Goal: Task Accomplishment & Management: Use online tool/utility

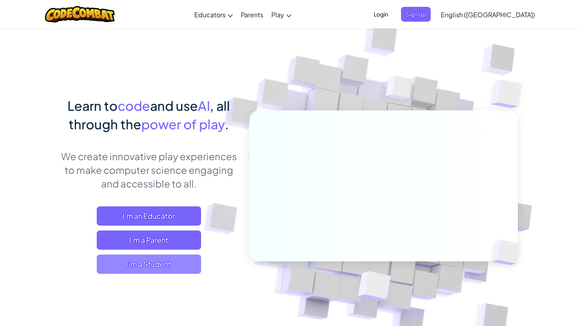
click at [170, 265] on span "I'm a Student" at bounding box center [149, 264] width 104 height 19
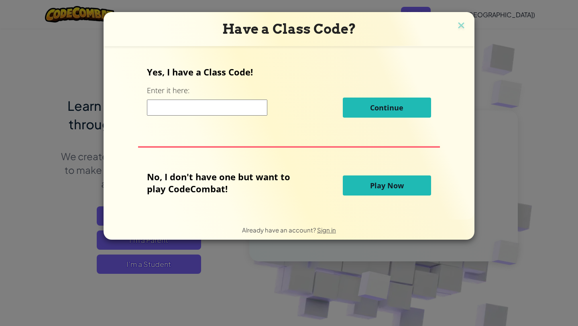
click at [370, 183] on span "Play Now" at bounding box center [387, 186] width 34 height 10
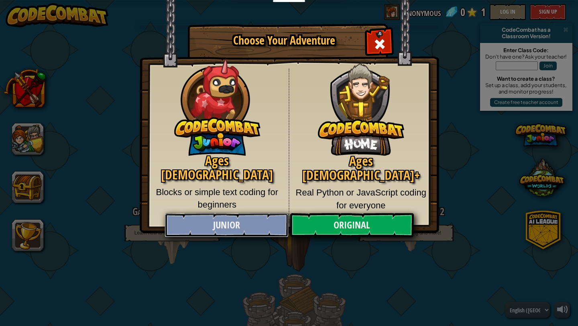
click at [211, 220] on link "Junior" at bounding box center [227, 225] width 124 height 24
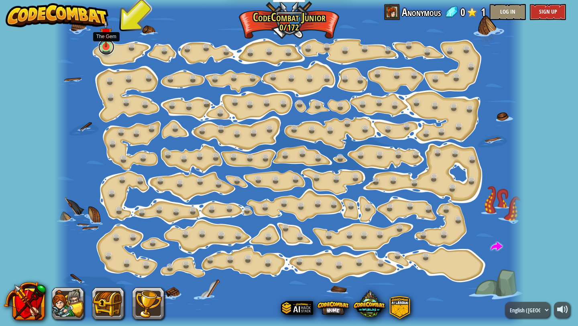
click at [108, 52] on link at bounding box center [106, 47] width 16 height 16
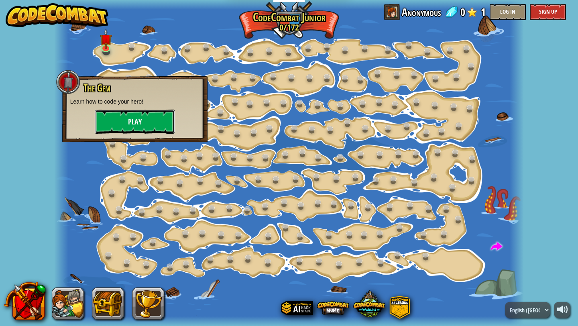
click at [129, 116] on button "Play" at bounding box center [135, 122] width 80 height 24
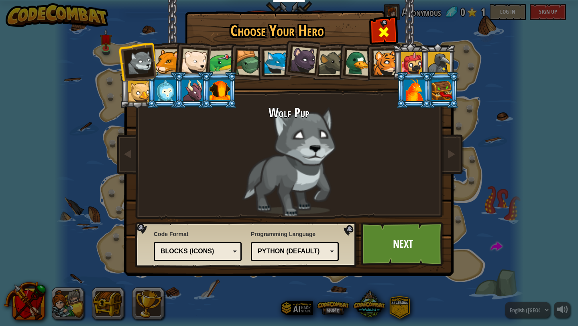
click at [388, 29] on span at bounding box center [384, 32] width 13 height 13
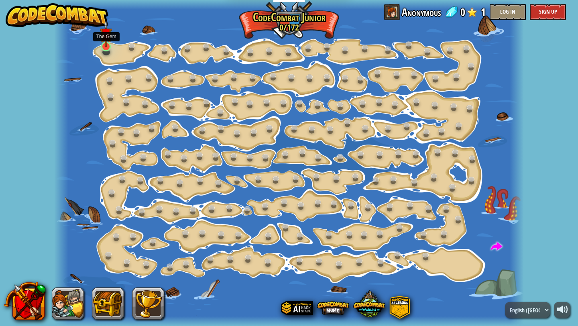
click at [109, 44] on img at bounding box center [106, 33] width 12 height 27
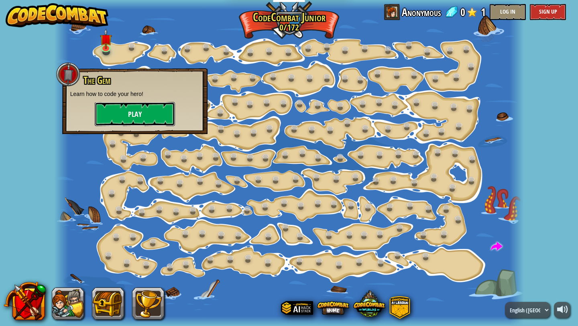
click at [132, 117] on button "Play" at bounding box center [135, 114] width 80 height 24
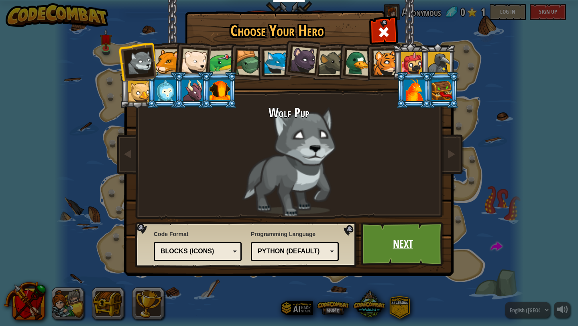
click at [404, 243] on link "Next" at bounding box center [403, 244] width 84 height 44
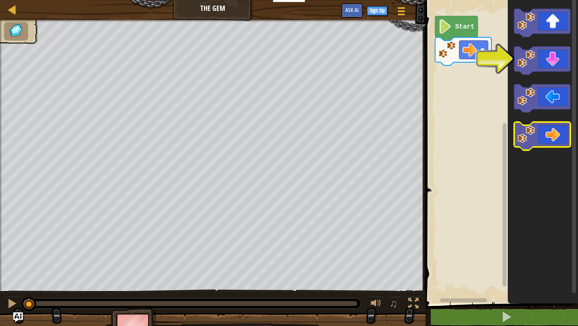
click at [543, 138] on icon "Blockly Workspace" at bounding box center [543, 136] width 56 height 28
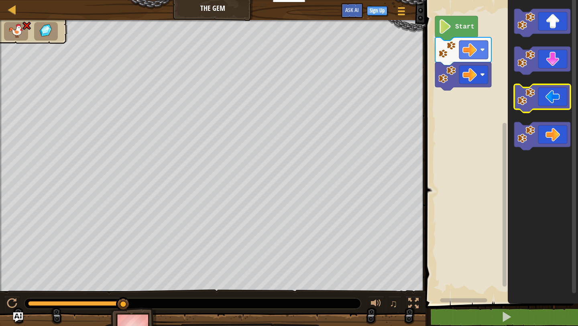
click at [554, 99] on icon "Blockly Workspace" at bounding box center [543, 98] width 56 height 28
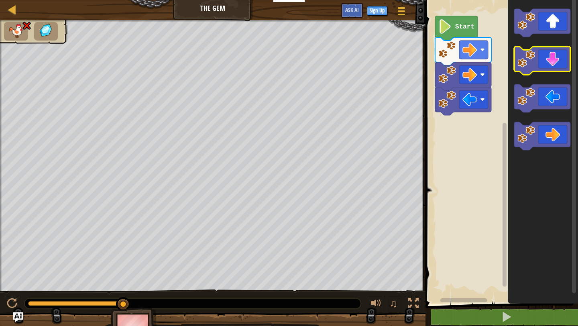
click at [550, 67] on icon "Blockly Workspace" at bounding box center [543, 61] width 56 height 28
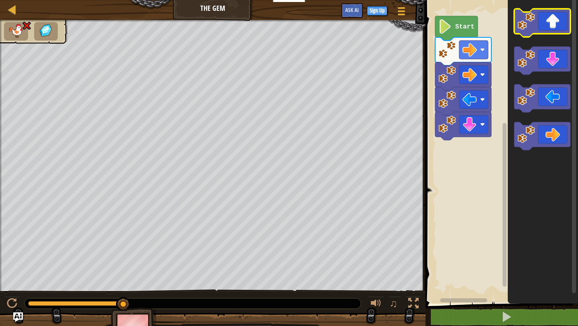
click at [544, 28] on icon "Blockly Workspace" at bounding box center [543, 23] width 56 height 28
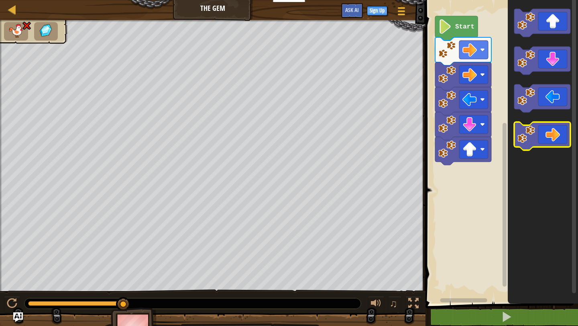
click at [548, 131] on icon "Blockly Workspace" at bounding box center [543, 136] width 56 height 28
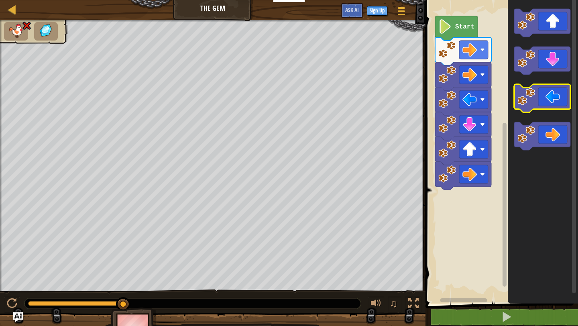
click at [545, 92] on icon "Blockly Workspace" at bounding box center [543, 98] width 56 height 28
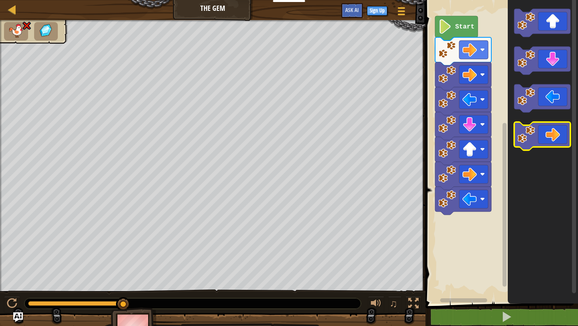
click at [547, 141] on icon "Blockly Workspace" at bounding box center [543, 136] width 56 height 28
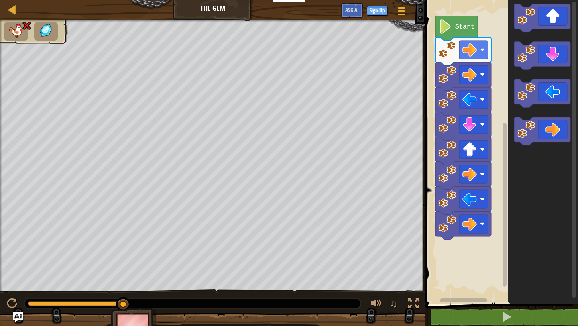
click at [542, 103] on icon "Blockly Workspace" at bounding box center [543, 94] width 56 height 28
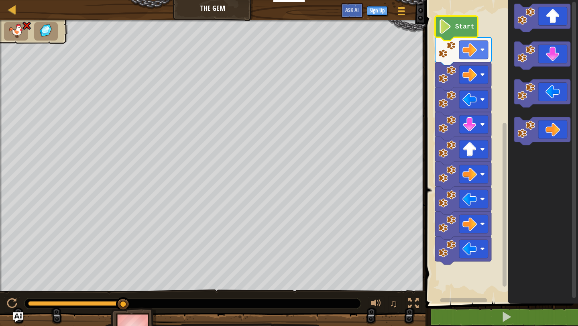
click at [459, 31] on icon "Blockly Workspace" at bounding box center [456, 28] width 43 height 25
click at [441, 25] on image "Blockly Workspace" at bounding box center [446, 26] width 14 height 14
click at [441, 29] on image "Blockly Workspace" at bounding box center [446, 26] width 14 height 14
click at [442, 31] on image "Blockly Workspace" at bounding box center [446, 26] width 14 height 14
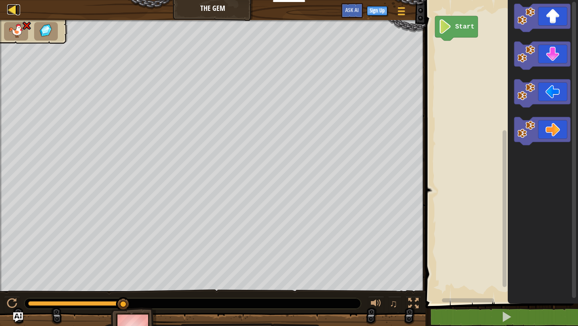
click at [15, 12] on div at bounding box center [12, 9] width 10 height 10
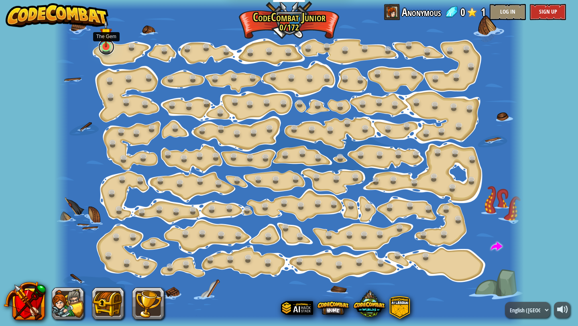
click at [111, 48] on link at bounding box center [106, 47] width 16 height 16
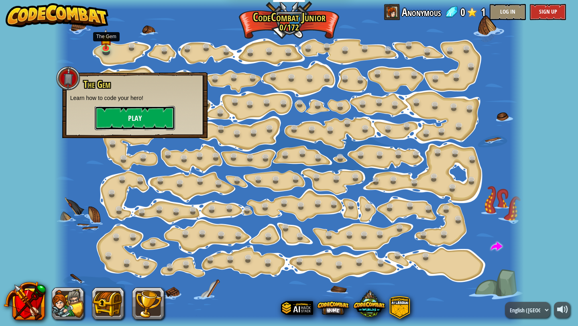
click at [144, 118] on button "Play" at bounding box center [135, 118] width 80 height 24
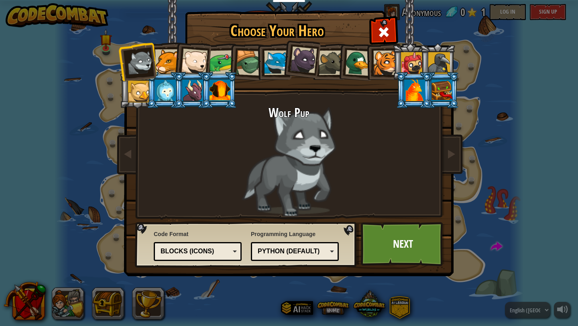
click at [169, 67] on div at bounding box center [167, 61] width 25 height 25
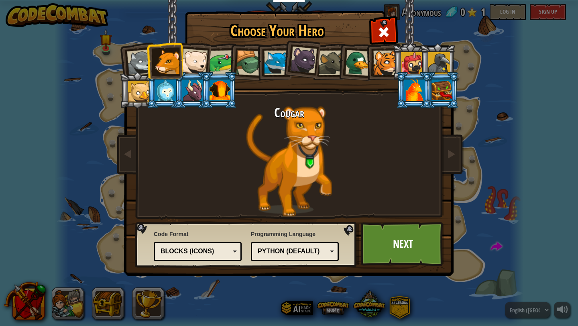
click at [279, 63] on div at bounding box center [276, 63] width 25 height 25
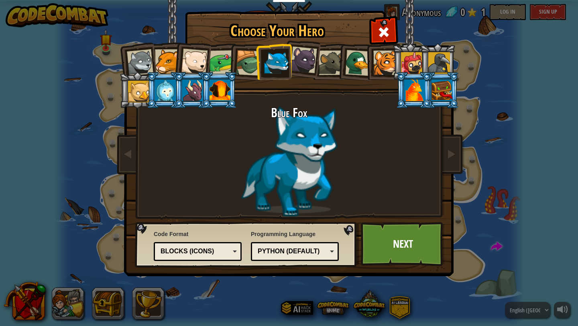
click at [145, 82] on div at bounding box center [139, 92] width 22 height 22
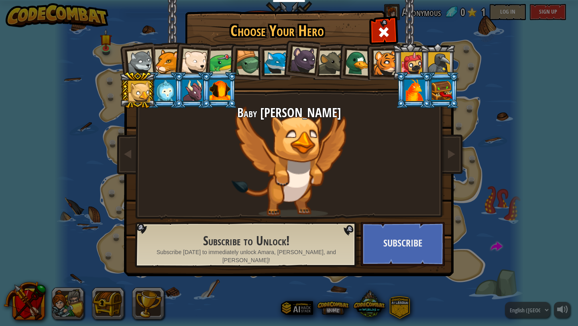
click at [167, 51] on div at bounding box center [167, 61] width 25 height 25
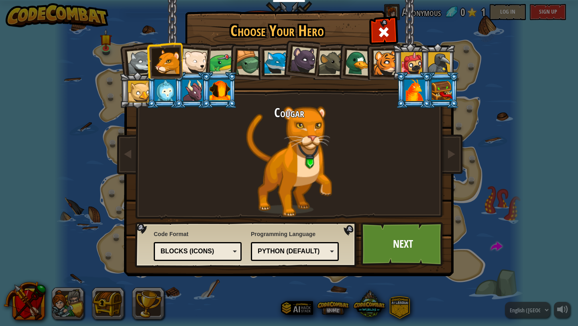
click at [308, 55] on div at bounding box center [303, 60] width 27 height 27
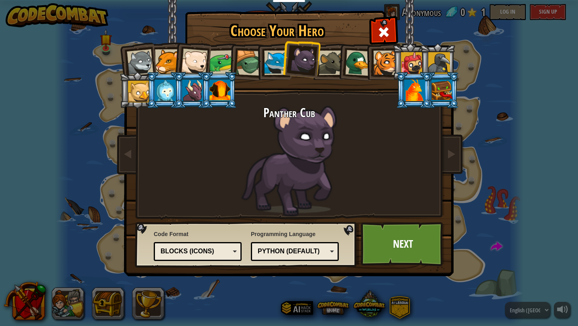
click at [171, 59] on div at bounding box center [167, 61] width 25 height 25
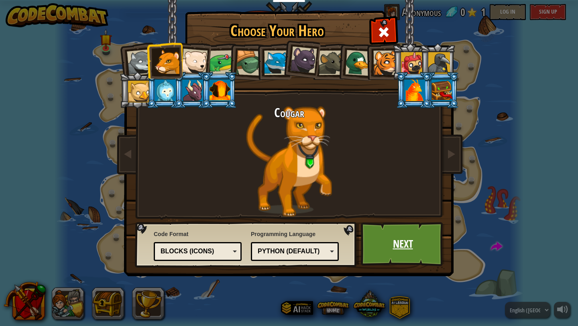
click at [408, 227] on link "Next" at bounding box center [403, 244] width 84 height 44
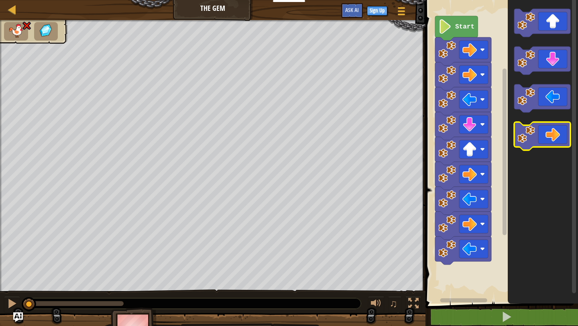
click at [558, 134] on icon "Blockly Workspace" at bounding box center [543, 136] width 56 height 28
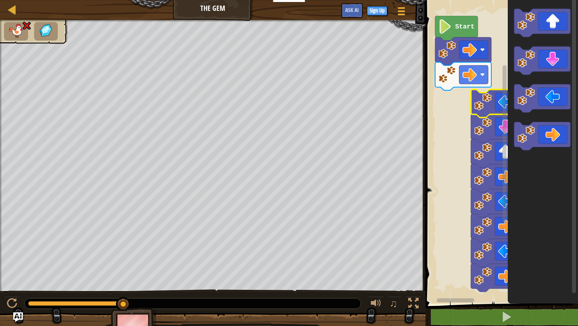
click at [495, 114] on icon "Blockly Workspace" at bounding box center [499, 104] width 56 height 28
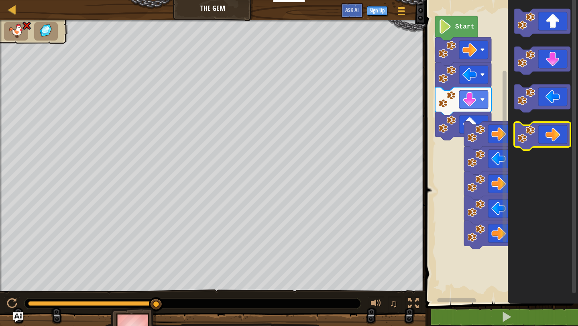
click at [538, 139] on icon "Blockly Workspace" at bounding box center [543, 136] width 56 height 28
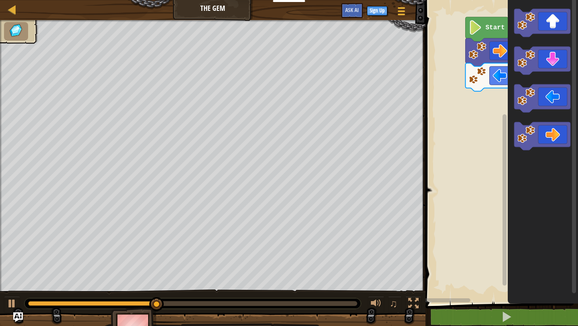
click at [578, 59] on div "Start" at bounding box center [500, 150] width 155 height 308
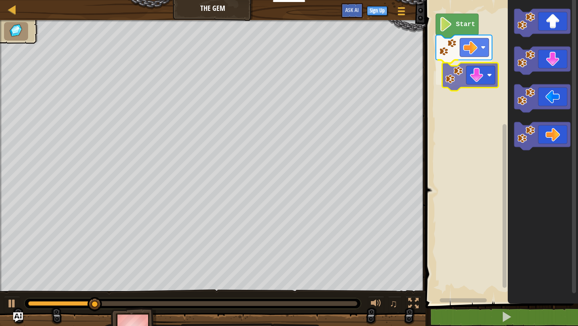
click at [464, 79] on div "Start" at bounding box center [500, 150] width 155 height 308
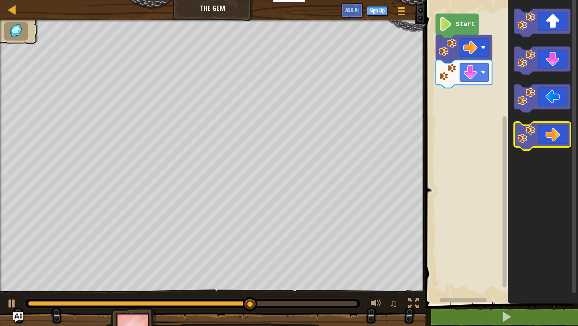
click at [544, 130] on icon "Blockly Workspace" at bounding box center [543, 136] width 56 height 28
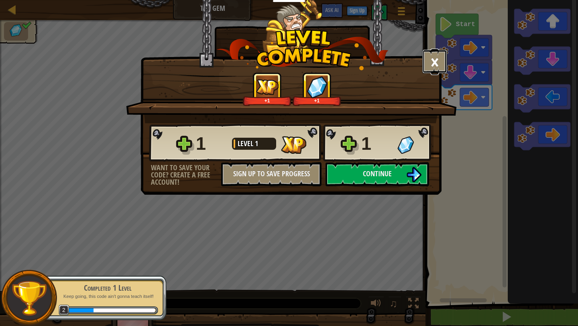
click at [438, 62] on button "×" at bounding box center [435, 61] width 25 height 24
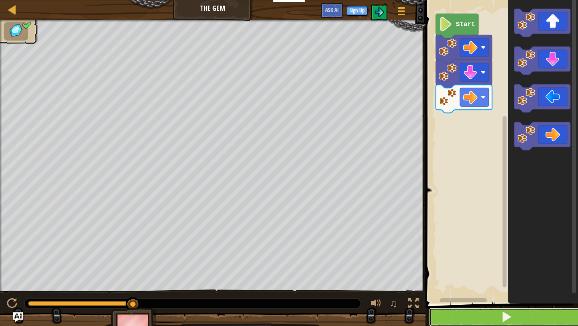
click at [488, 311] on button at bounding box center [506, 317] width 155 height 18
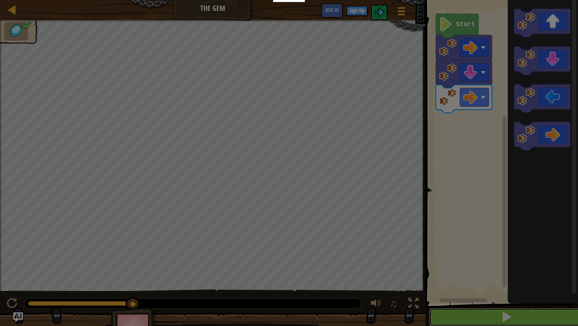
scroll to position [0, 0]
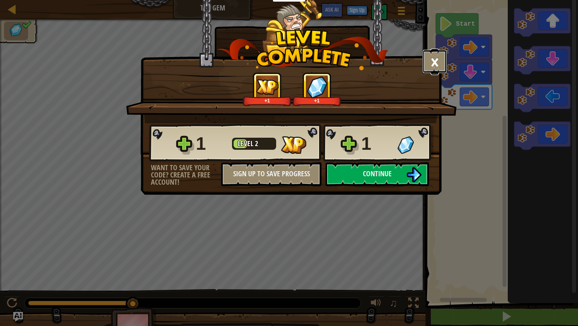
click at [433, 60] on button "×" at bounding box center [435, 61] width 25 height 24
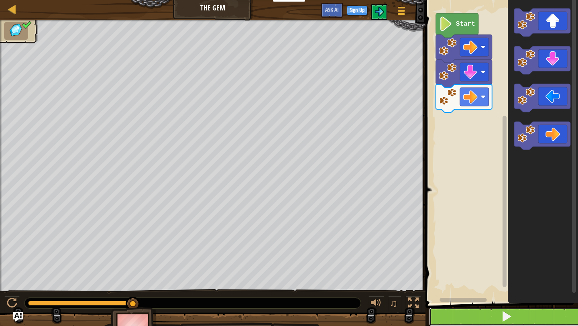
click at [476, 312] on button at bounding box center [506, 317] width 155 height 18
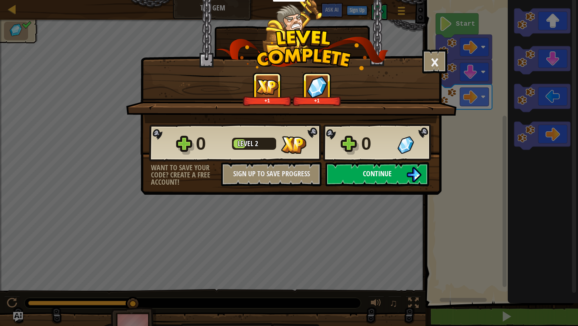
click at [393, 177] on button "Continue" at bounding box center [378, 174] width 104 height 24
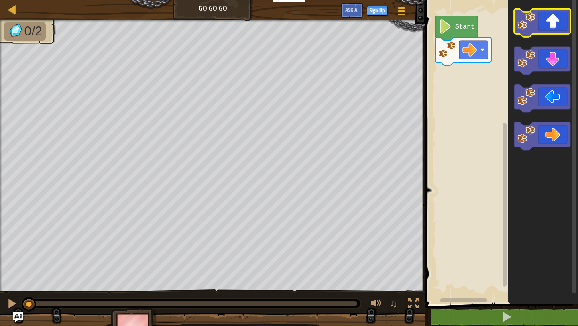
click at [555, 25] on icon "Blockly Workspace" at bounding box center [543, 23] width 56 height 28
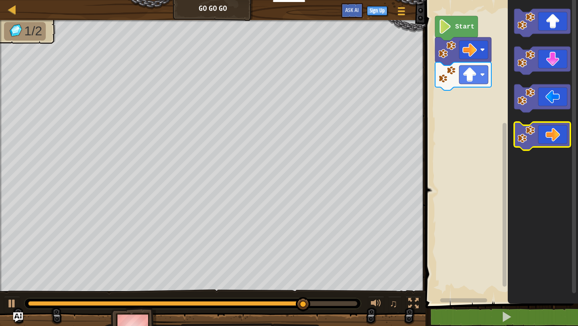
click at [555, 131] on icon "Blockly Workspace" at bounding box center [543, 136] width 56 height 28
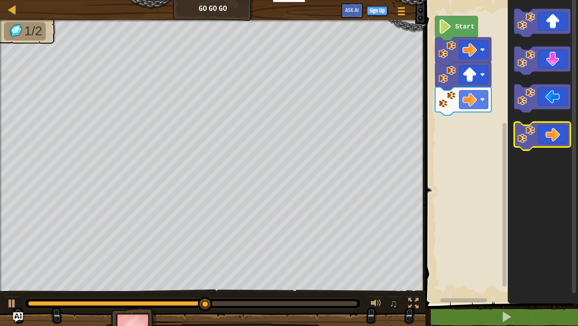
click at [554, 131] on icon "Blockly Workspace" at bounding box center [543, 136] width 56 height 28
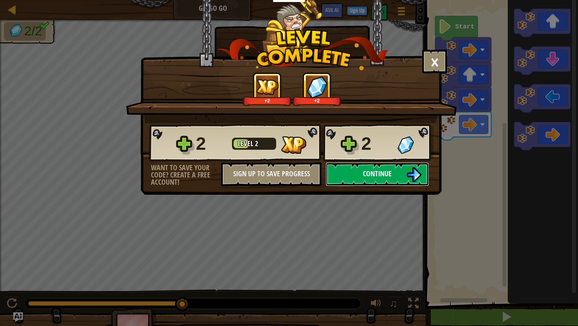
click at [407, 168] on img at bounding box center [413, 174] width 15 height 15
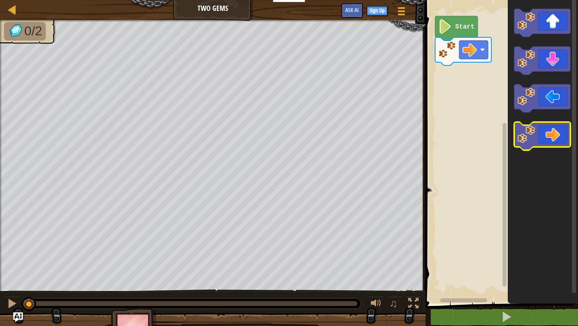
click at [547, 129] on icon "Blockly Workspace" at bounding box center [543, 136] width 56 height 28
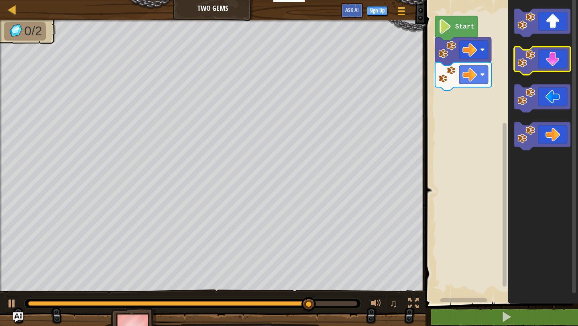
click at [563, 67] on icon "Blockly Workspace" at bounding box center [543, 61] width 56 height 28
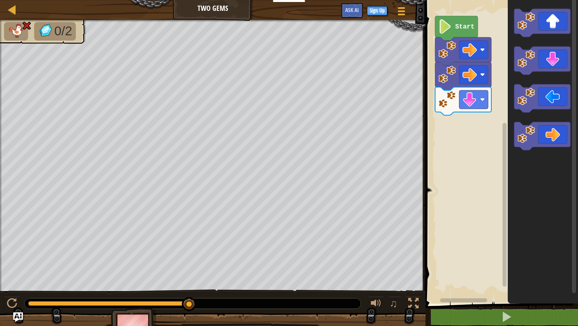
click at [20, 24] on img at bounding box center [16, 31] width 17 height 14
click at [22, 30] on img at bounding box center [27, 26] width 10 height 10
click at [11, 5] on div at bounding box center [12, 9] width 10 height 10
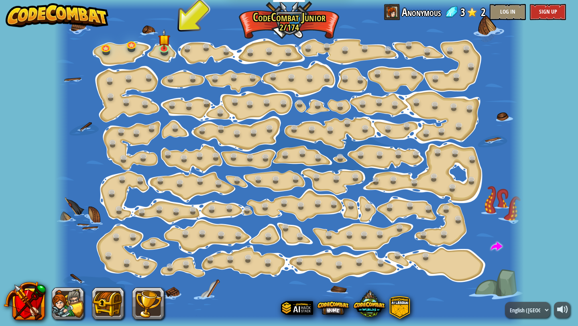
click at [159, 53] on div "Step Change (Locked) Change step arguments. Go Smart (Locked) Now we're really …" at bounding box center [289, 163] width 470 height 326
click at [163, 46] on img at bounding box center [164, 33] width 12 height 27
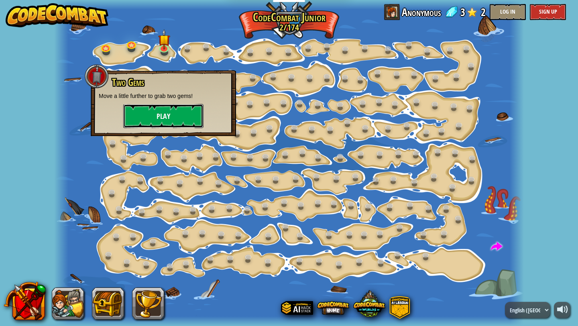
click at [166, 115] on button "Play" at bounding box center [163, 116] width 80 height 24
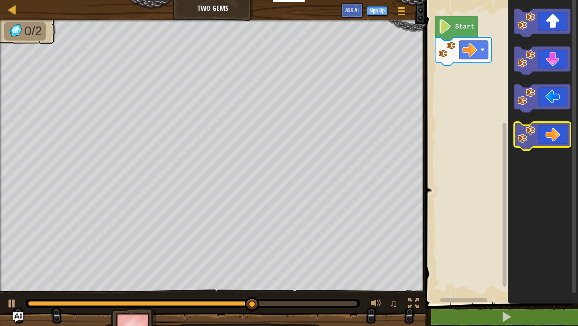
click at [551, 129] on icon "Blockly Workspace" at bounding box center [543, 136] width 56 height 28
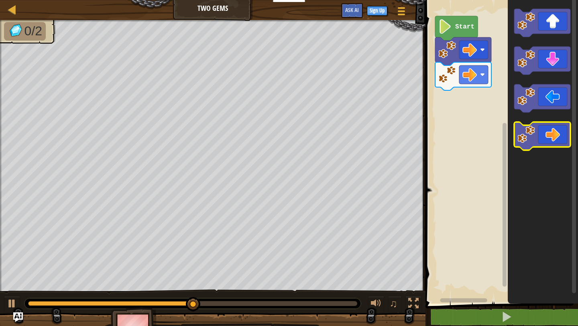
click at [551, 129] on icon "Blockly Workspace" at bounding box center [543, 136] width 56 height 28
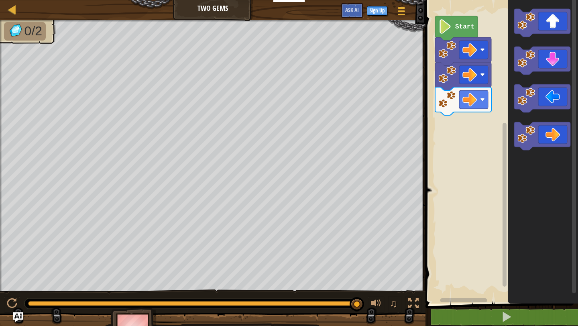
click at [514, 157] on icon "Blockly Workspace" at bounding box center [543, 150] width 70 height 308
click at [534, 104] on image "Blockly Workspace" at bounding box center [527, 97] width 18 height 18
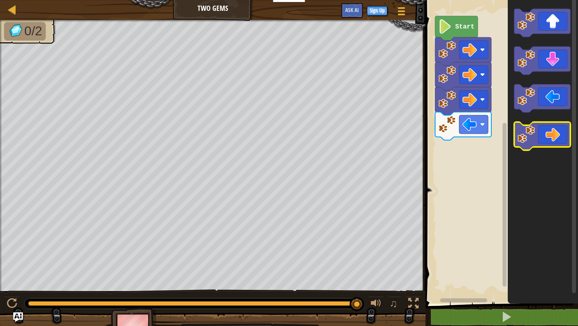
click at [552, 139] on icon "Blockly Workspace" at bounding box center [543, 136] width 56 height 28
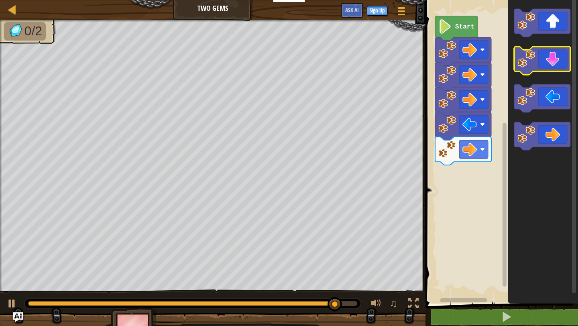
click at [563, 61] on icon "Blockly Workspace" at bounding box center [543, 61] width 56 height 28
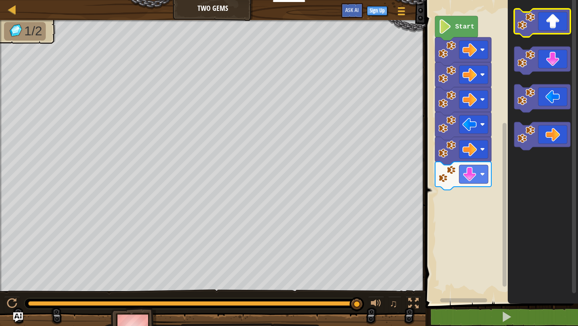
click at [561, 14] on icon "Blockly Workspace" at bounding box center [543, 23] width 56 height 28
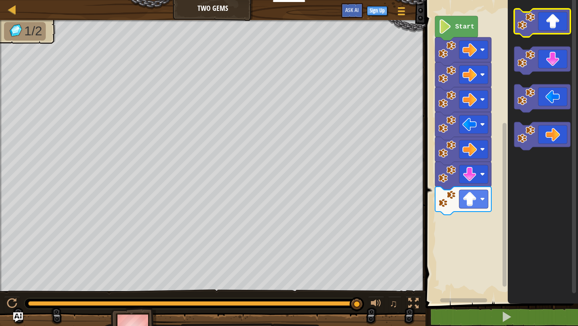
click at [559, 18] on icon "Blockly Workspace" at bounding box center [543, 23] width 56 height 28
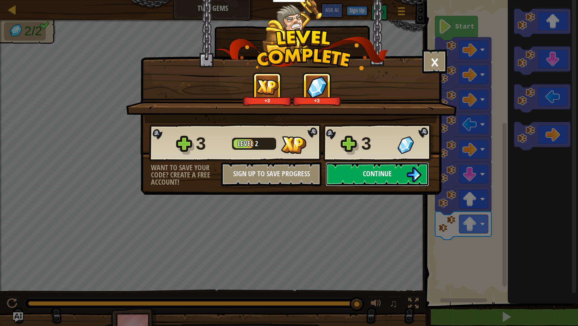
click at [398, 169] on button "Continue" at bounding box center [378, 174] width 104 height 24
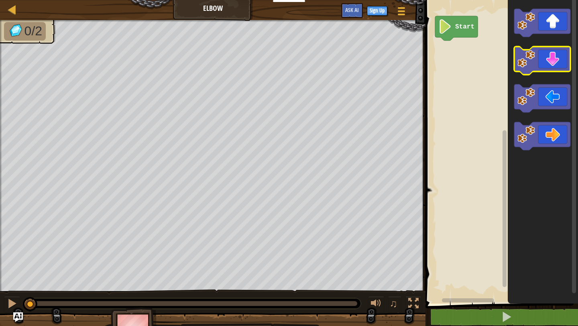
click at [547, 66] on icon "Blockly Workspace" at bounding box center [543, 61] width 56 height 28
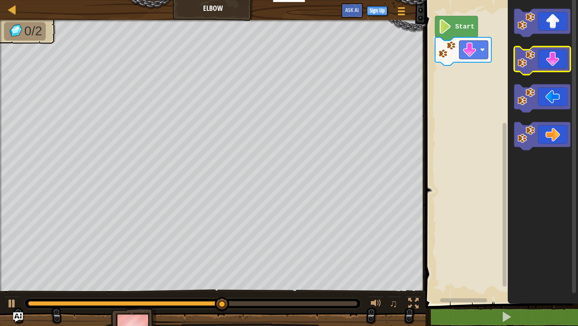
click at [552, 68] on icon "Blockly Workspace" at bounding box center [543, 61] width 56 height 28
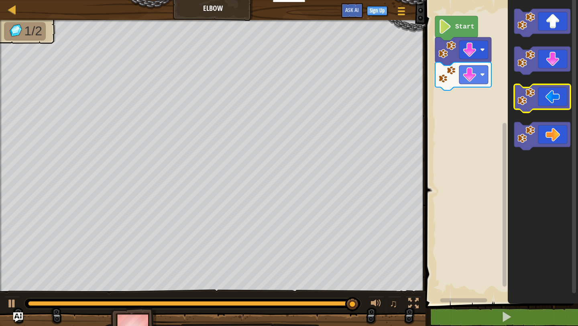
click at [552, 92] on icon "Blockly Workspace" at bounding box center [543, 98] width 56 height 28
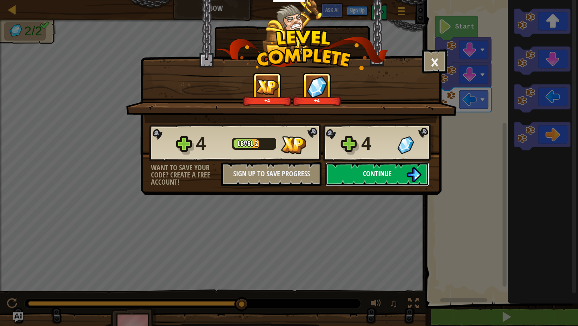
click at [398, 170] on button "Continue" at bounding box center [378, 174] width 104 height 24
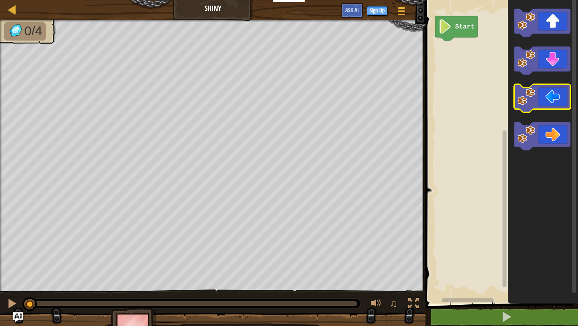
click at [527, 97] on image "Blockly Workspace" at bounding box center [527, 97] width 18 height 18
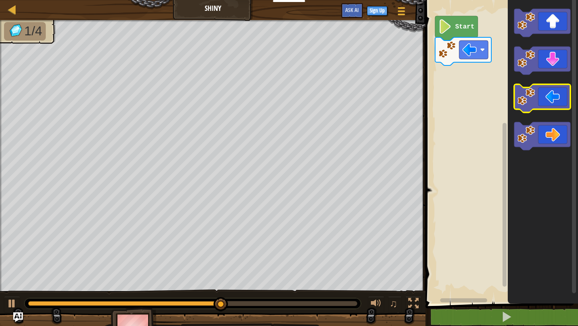
click at [551, 91] on icon "Blockly Workspace" at bounding box center [543, 98] width 56 height 28
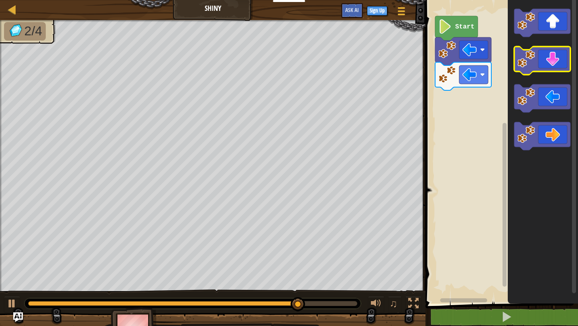
click at [550, 55] on icon "Blockly Workspace" at bounding box center [543, 61] width 56 height 28
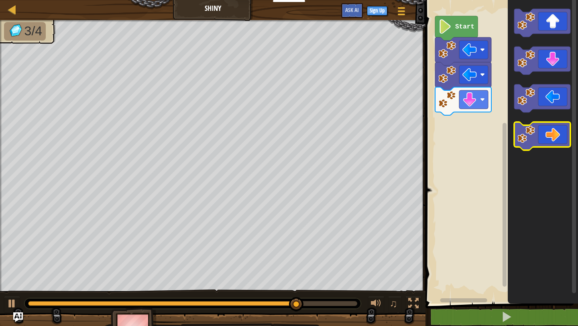
click at [551, 134] on icon "Blockly Workspace" at bounding box center [543, 136] width 56 height 28
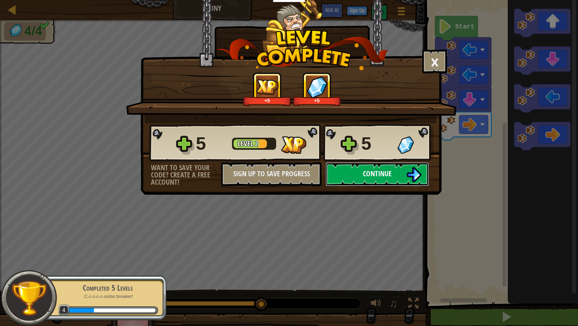
click at [411, 173] on img at bounding box center [413, 174] width 15 height 15
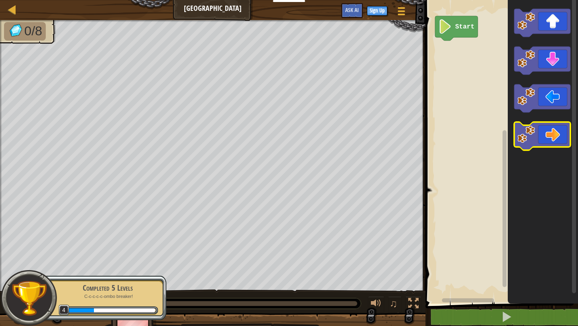
click at [546, 133] on icon "Blockly Workspace" at bounding box center [543, 136] width 56 height 28
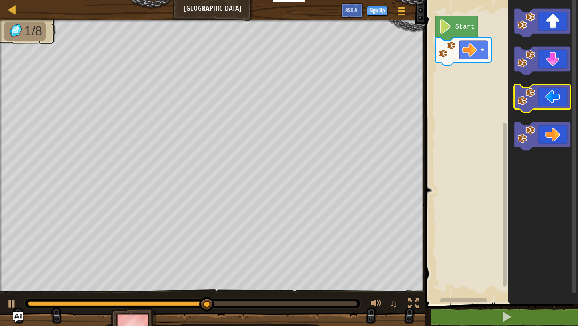
click at [563, 100] on icon "Blockly Workspace" at bounding box center [543, 98] width 56 height 28
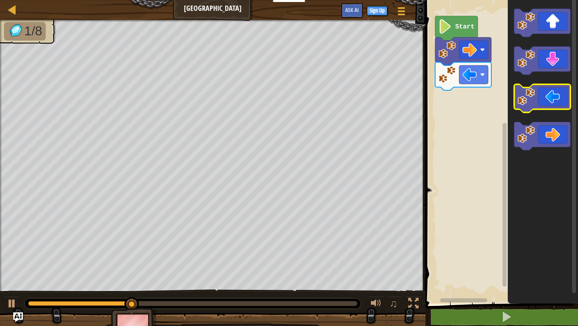
click at [563, 100] on icon "Blockly Workspace" at bounding box center [543, 98] width 56 height 28
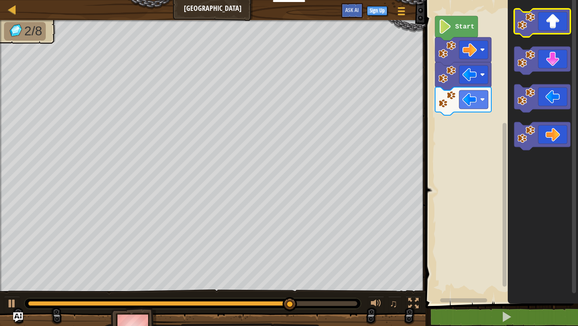
click at [558, 23] on icon "Blockly Workspace" at bounding box center [543, 23] width 56 height 28
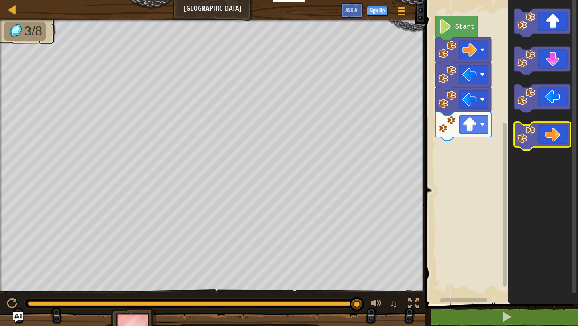
click at [553, 124] on icon "Blockly Workspace" at bounding box center [543, 136] width 56 height 28
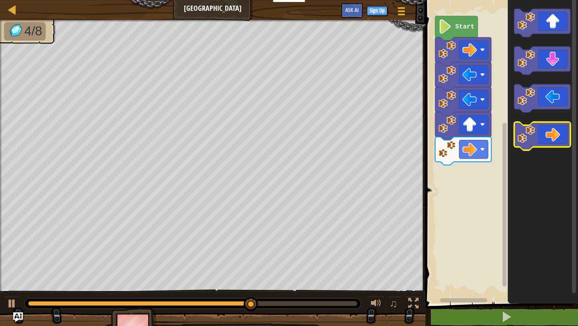
click at [558, 134] on icon "Blockly Workspace" at bounding box center [543, 136] width 56 height 28
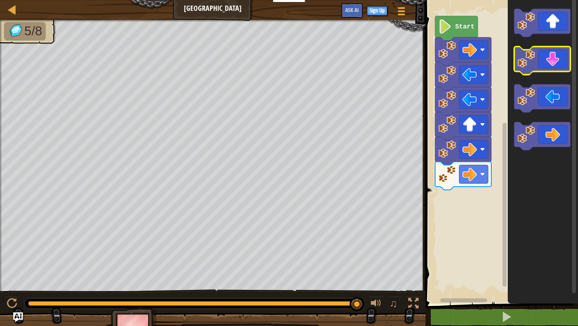
click at [559, 58] on icon "Blockly Workspace" at bounding box center [543, 61] width 56 height 28
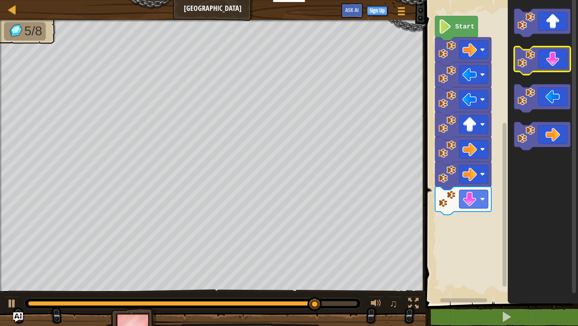
click at [557, 59] on icon "Blockly Workspace" at bounding box center [543, 61] width 56 height 28
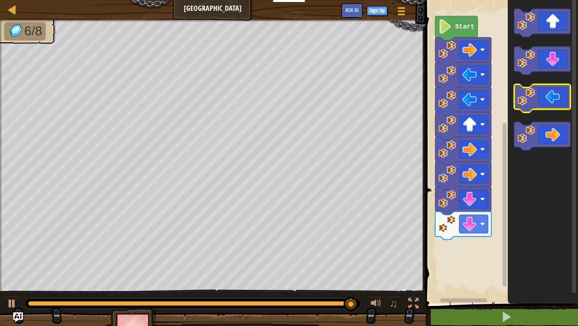
click at [549, 98] on icon "Blockly Workspace" at bounding box center [543, 98] width 56 height 28
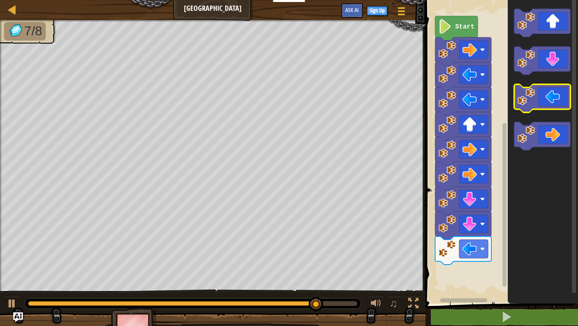
click at [548, 96] on icon "Blockly Workspace" at bounding box center [543, 98] width 56 height 28
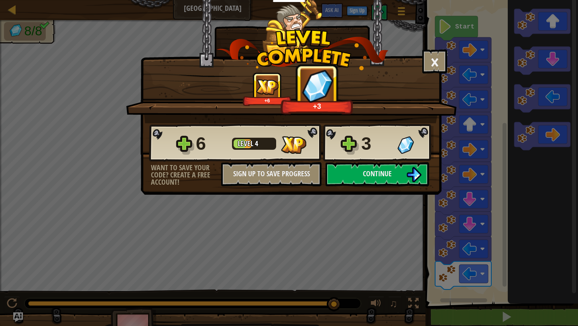
click at [384, 156] on div "3" at bounding box center [376, 144] width 31 height 26
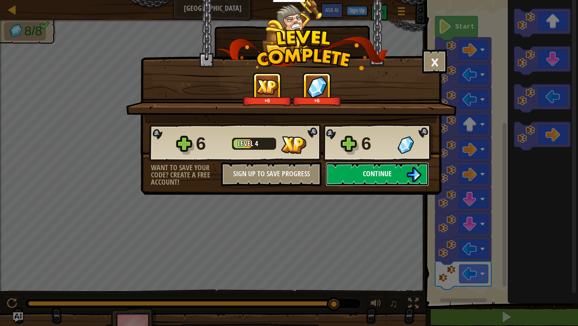
click at [386, 169] on span "Continue" at bounding box center [377, 174] width 29 height 10
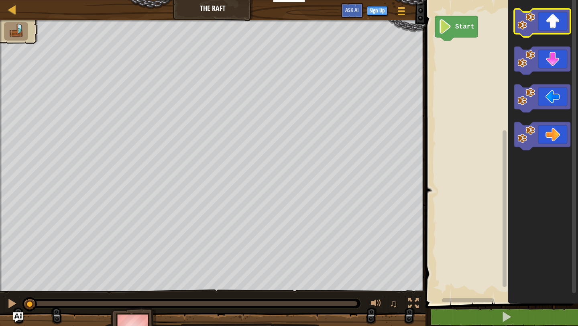
click at [554, 24] on icon "Blockly Workspace" at bounding box center [543, 23] width 56 height 28
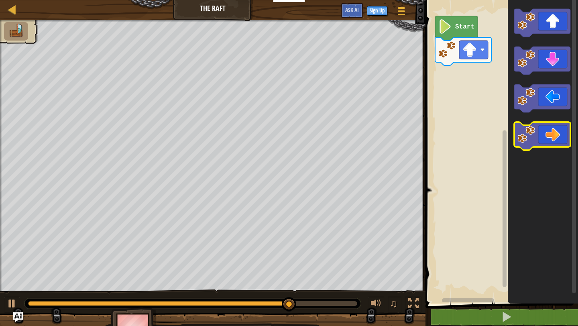
click at [544, 136] on icon "Blockly Workspace" at bounding box center [543, 136] width 56 height 28
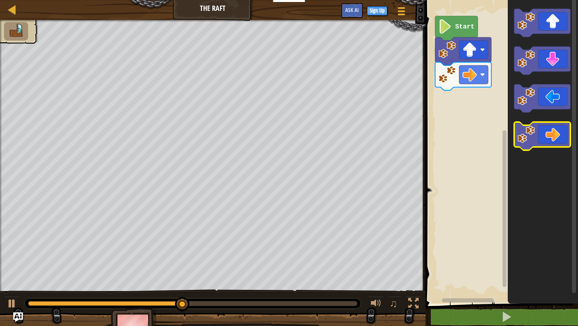
click at [544, 136] on icon "Blockly Workspace" at bounding box center [543, 136] width 56 height 28
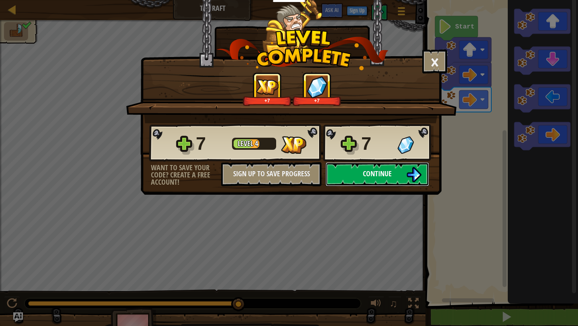
click at [412, 176] on img at bounding box center [413, 174] width 15 height 15
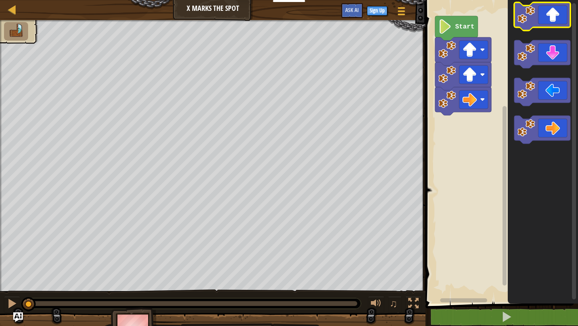
click at [545, 4] on icon "Blockly Workspace" at bounding box center [543, 16] width 56 height 28
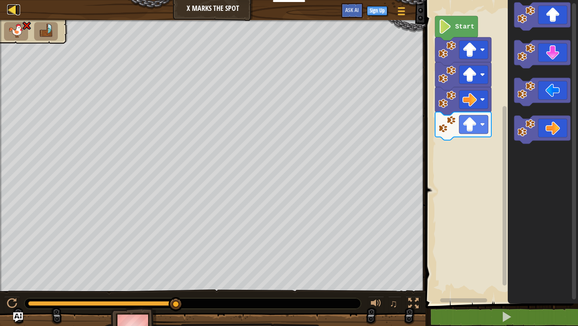
click at [12, 5] on div at bounding box center [12, 9] width 10 height 10
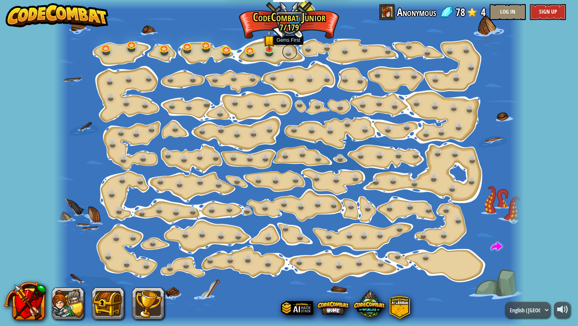
click at [282, 50] on link at bounding box center [290, 52] width 16 height 16
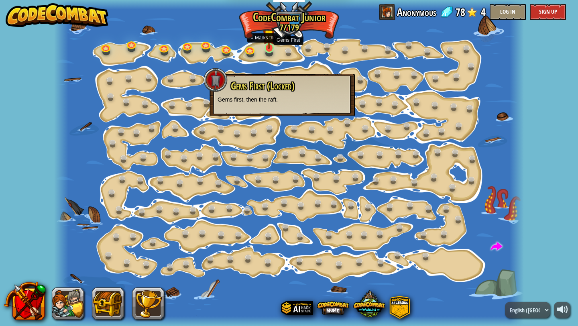
click at [269, 47] on img at bounding box center [269, 35] width 12 height 27
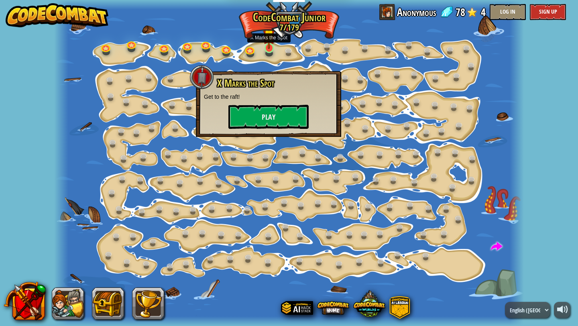
click at [268, 46] on img at bounding box center [269, 35] width 12 height 27
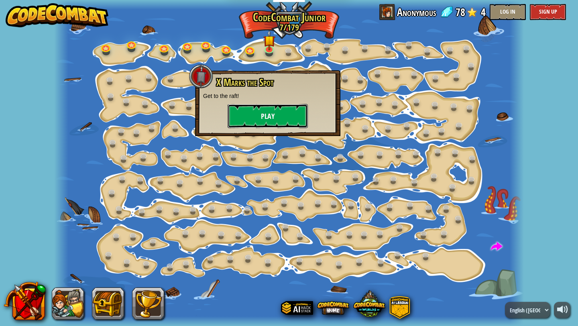
click at [259, 115] on button "Play" at bounding box center [268, 116] width 80 height 24
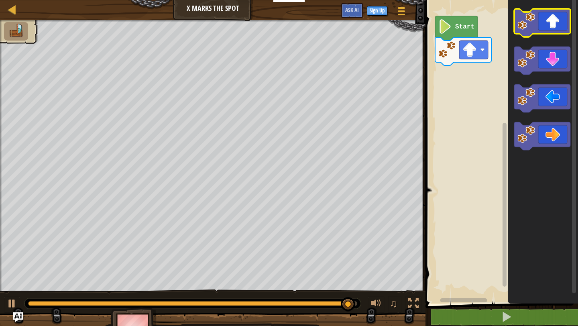
click at [549, 37] on rect "Blockly Workspace" at bounding box center [543, 23] width 56 height 28
click at [551, 14] on icon "Blockly Workspace" at bounding box center [543, 23] width 56 height 28
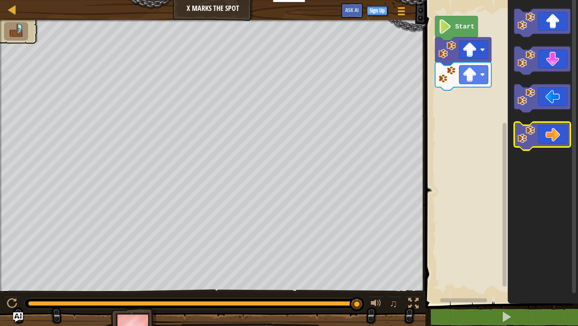
click at [534, 135] on image "Blockly Workspace" at bounding box center [527, 135] width 18 height 18
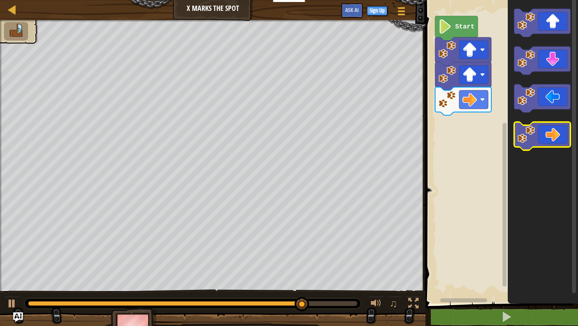
click at [535, 131] on image "Blockly Workspace" at bounding box center [527, 135] width 18 height 18
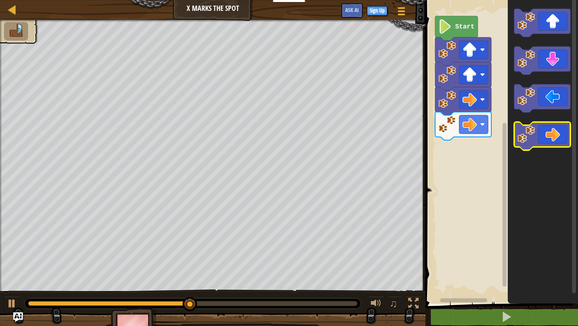
click at [534, 135] on image "Blockly Workspace" at bounding box center [527, 135] width 18 height 18
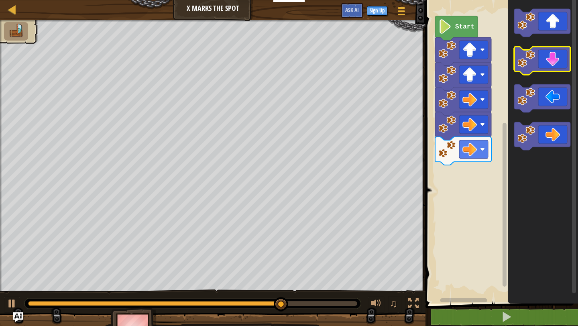
click at [555, 57] on icon "Blockly Workspace" at bounding box center [543, 61] width 56 height 28
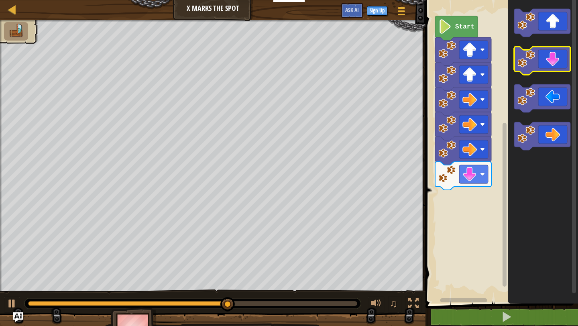
click at [555, 57] on icon "Blockly Workspace" at bounding box center [543, 61] width 56 height 28
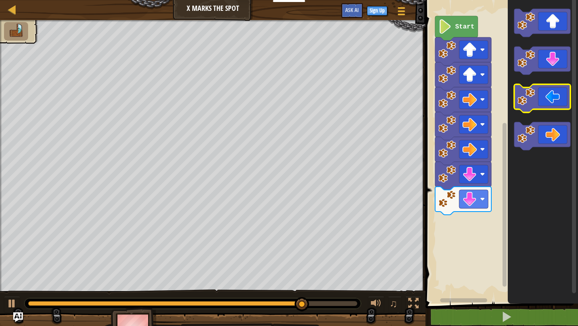
click at [555, 98] on icon "Blockly Workspace" at bounding box center [543, 98] width 56 height 28
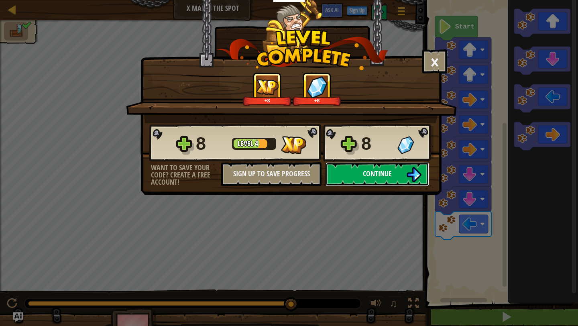
click at [415, 173] on img at bounding box center [413, 174] width 15 height 15
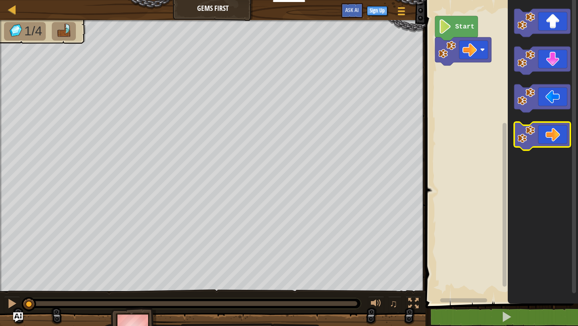
click at [542, 132] on icon "Blockly Workspace" at bounding box center [543, 136] width 56 height 28
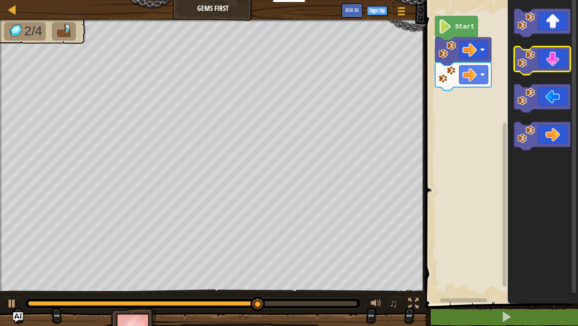
click at [557, 60] on icon "Blockly Workspace" at bounding box center [543, 61] width 56 height 28
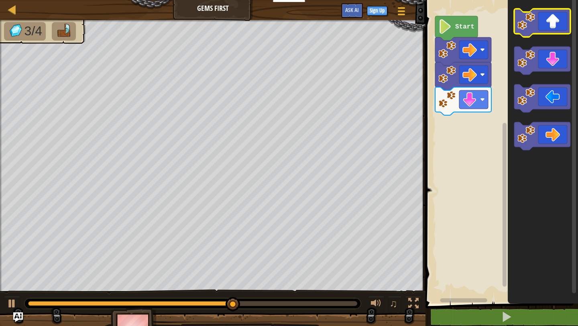
click at [559, 16] on icon "Blockly Workspace" at bounding box center [543, 23] width 56 height 28
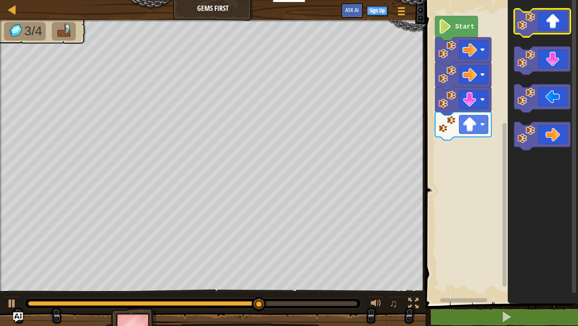
click at [558, 18] on icon "Blockly Workspace" at bounding box center [543, 23] width 56 height 28
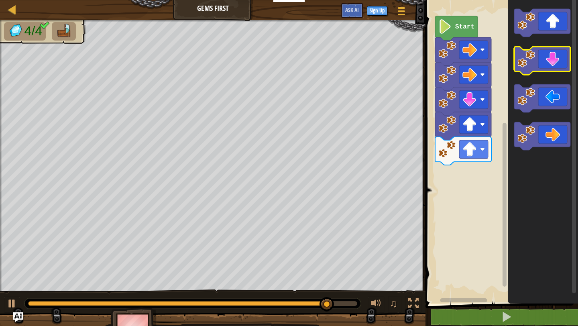
click at [554, 62] on icon "Blockly Workspace" at bounding box center [543, 61] width 56 height 28
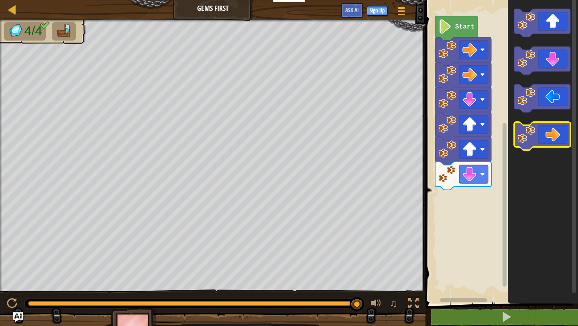
click at [555, 135] on icon "Blockly Workspace" at bounding box center [543, 136] width 56 height 28
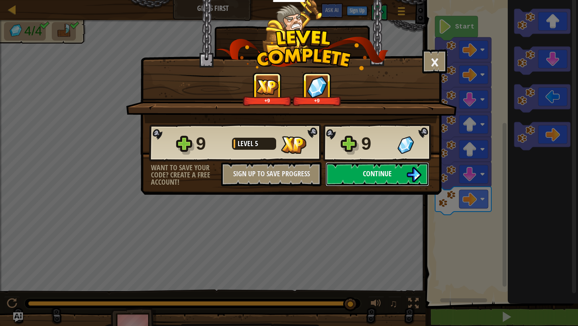
click at [408, 174] on img at bounding box center [413, 174] width 15 height 15
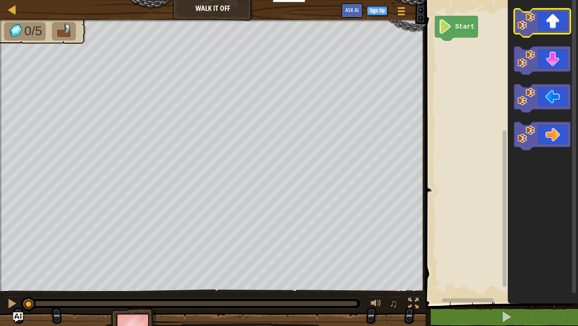
click at [536, 35] on rect "Blockly Workspace" at bounding box center [543, 23] width 56 height 28
click at [537, 27] on icon "Blockly Workspace" at bounding box center [543, 23] width 56 height 28
click at [537, 28] on icon "Blockly Workspace" at bounding box center [543, 23] width 56 height 28
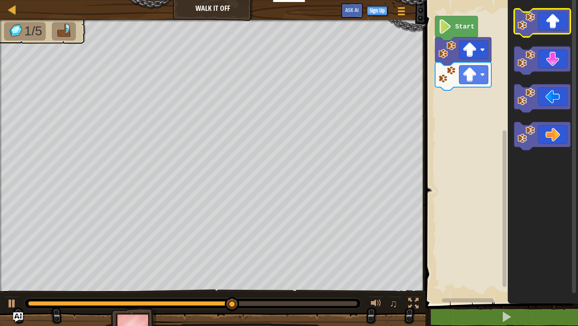
click at [551, 19] on icon "Blockly Workspace" at bounding box center [543, 23] width 56 height 28
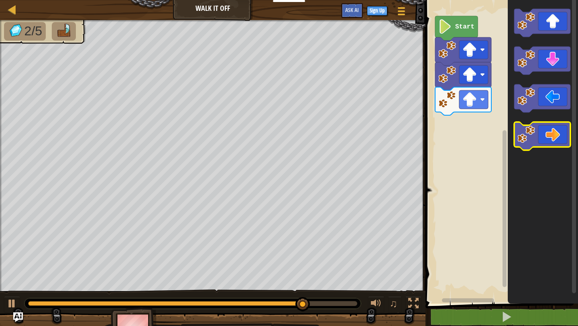
click at [553, 135] on icon "Blockly Workspace" at bounding box center [543, 136] width 56 height 28
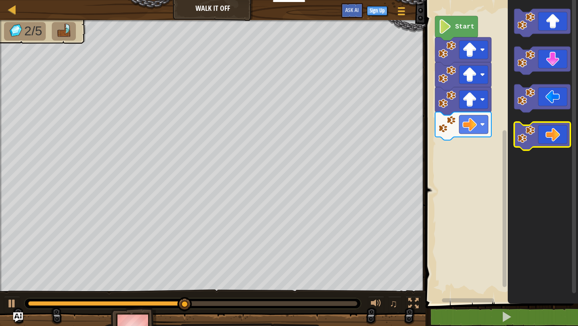
click at [553, 135] on icon "Blockly Workspace" at bounding box center [543, 136] width 56 height 28
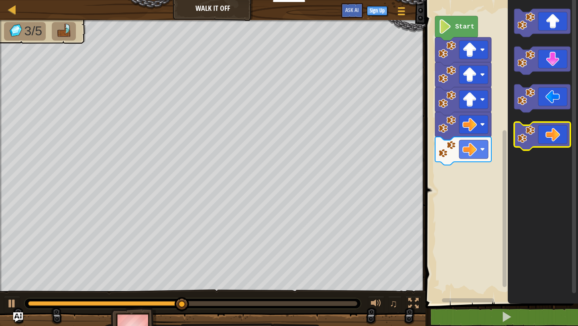
click at [553, 137] on icon "Blockly Workspace" at bounding box center [543, 136] width 56 height 28
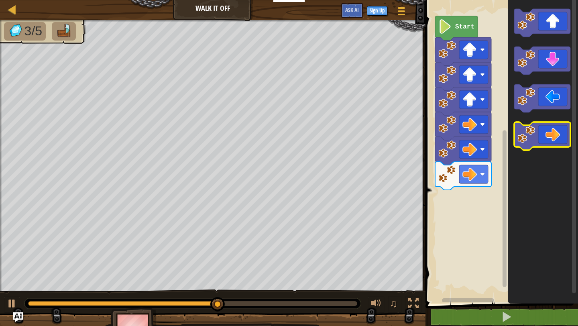
click at [558, 139] on icon "Blockly Workspace" at bounding box center [543, 136] width 56 height 28
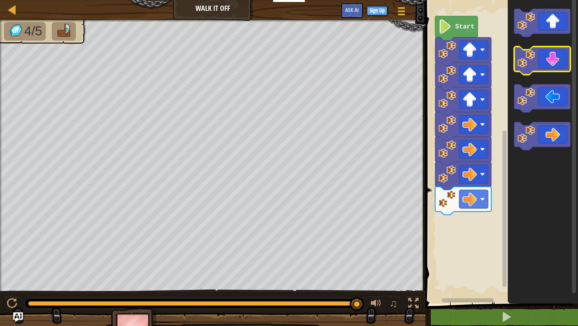
click at [557, 61] on icon "Blockly Workspace" at bounding box center [543, 61] width 56 height 28
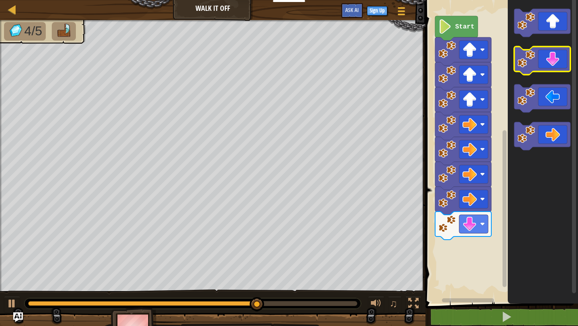
click at [556, 62] on icon "Blockly Workspace" at bounding box center [543, 61] width 56 height 28
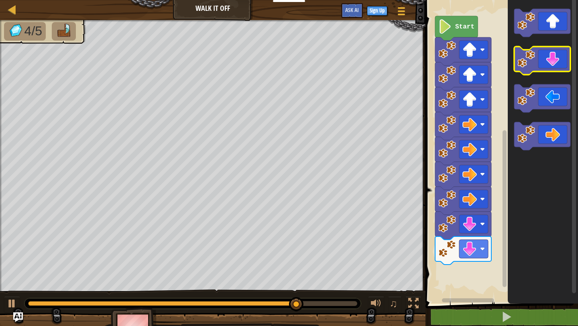
click at [556, 65] on icon "Blockly Workspace" at bounding box center [543, 61] width 56 height 28
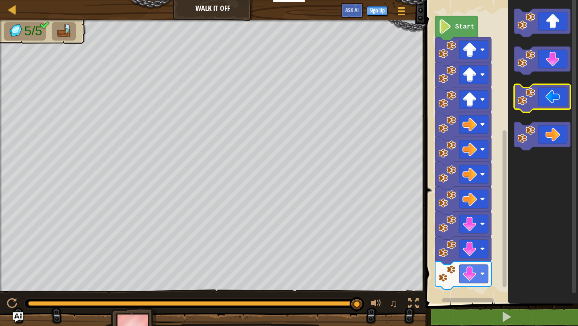
click at [550, 95] on icon "Blockly Workspace" at bounding box center [543, 98] width 56 height 28
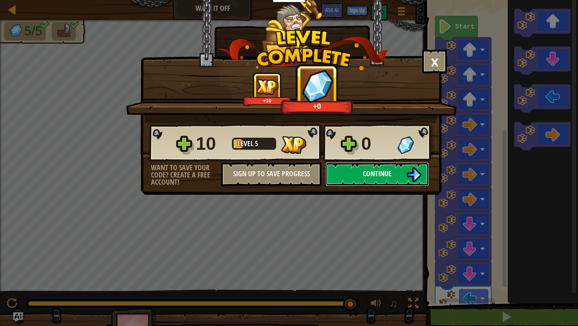
click at [402, 175] on button "Continue" at bounding box center [378, 174] width 104 height 24
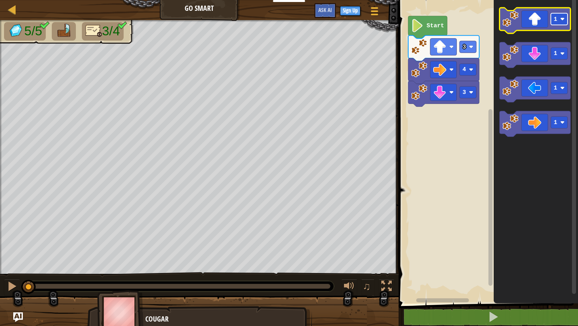
click at [555, 13] on rect "Blockly Workspace" at bounding box center [559, 19] width 17 height 12
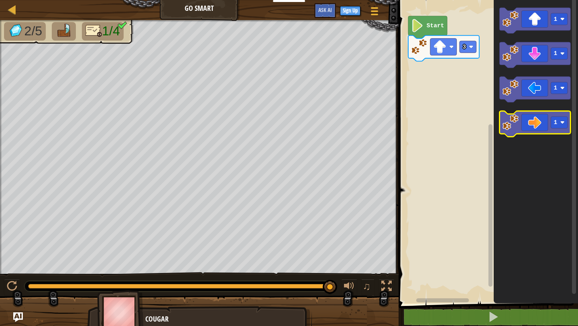
click at [535, 121] on icon "Blockly Workspace" at bounding box center [535, 124] width 71 height 26
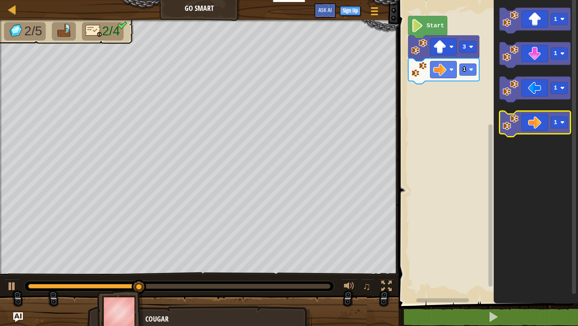
click at [534, 120] on icon "Blockly Workspace" at bounding box center [535, 124] width 71 height 26
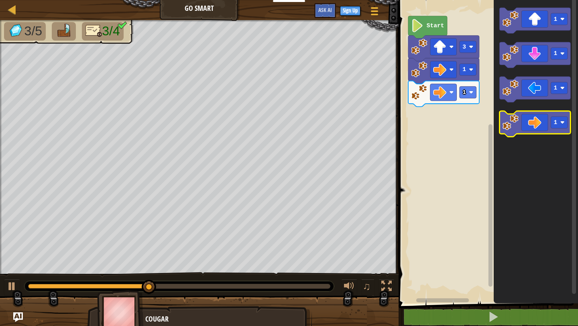
click at [537, 123] on icon "Blockly Workspace" at bounding box center [535, 124] width 71 height 26
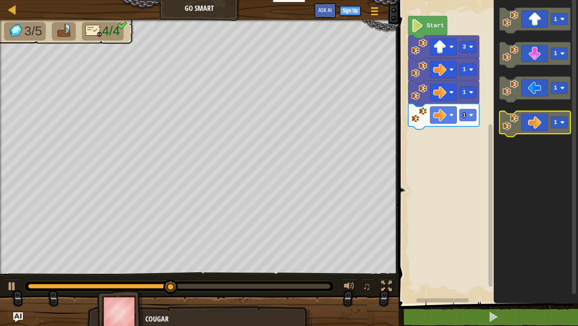
click at [536, 123] on icon "Blockly Workspace" at bounding box center [535, 124] width 71 height 26
click at [537, 125] on icon "Blockly Workspace" at bounding box center [535, 124] width 71 height 26
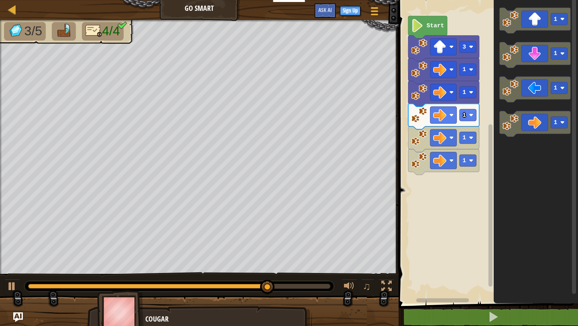
click at [539, 139] on icon "Blockly Workspace" at bounding box center [536, 150] width 84 height 308
click at [539, 126] on icon "Blockly Workspace" at bounding box center [535, 124] width 71 height 26
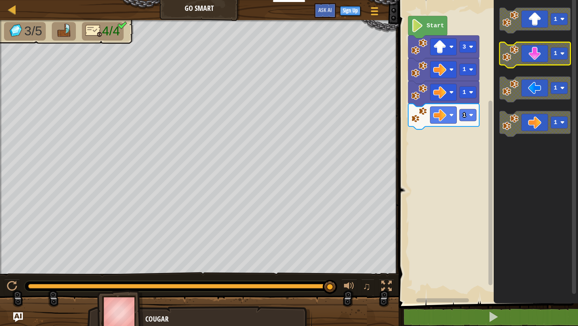
click at [543, 58] on icon "Blockly Workspace" at bounding box center [535, 55] width 71 height 26
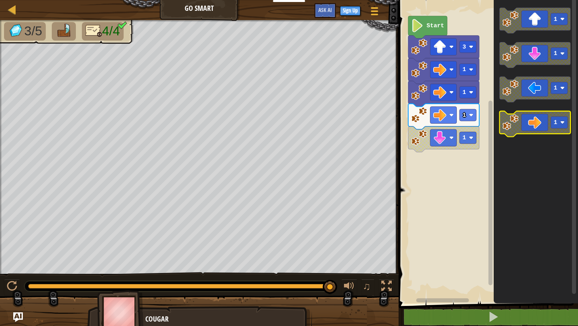
click at [553, 120] on rect "Blockly Workspace" at bounding box center [559, 122] width 17 height 12
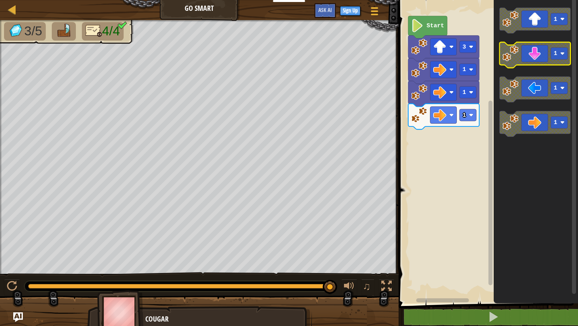
click at [532, 49] on icon "Blockly Workspace" at bounding box center [535, 55] width 71 height 26
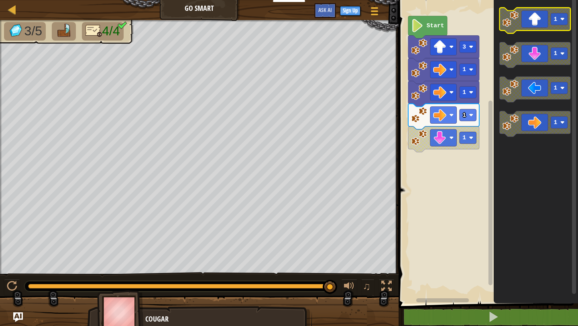
click at [533, 23] on icon "Blockly Workspace" at bounding box center [535, 21] width 71 height 26
click at [564, 24] on rect "Blockly Workspace" at bounding box center [559, 19] width 17 height 12
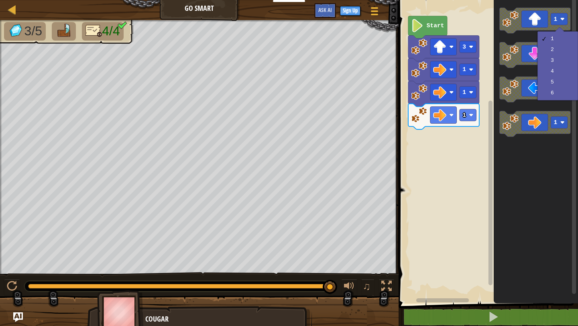
click at [445, 194] on rect "Blockly Workspace" at bounding box center [487, 150] width 182 height 308
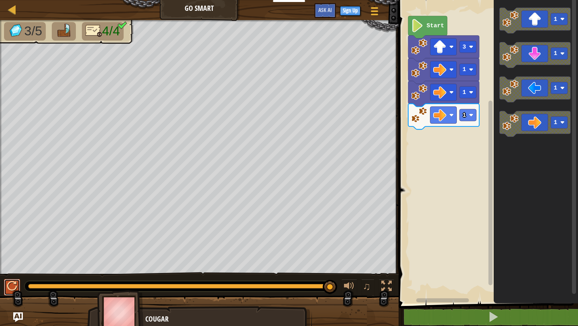
click at [12, 284] on div at bounding box center [12, 286] width 10 height 10
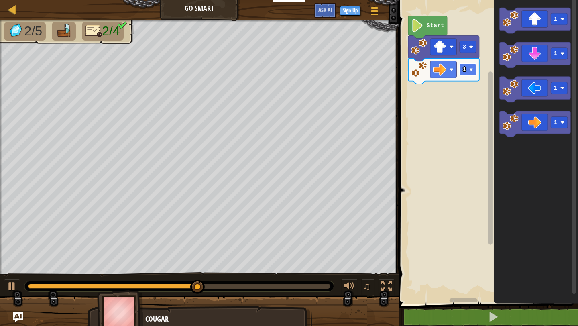
click at [472, 67] on rect "Blockly Workspace" at bounding box center [468, 70] width 17 height 12
click at [463, 65] on rect "Blockly Workspace" at bounding box center [468, 70] width 17 height 12
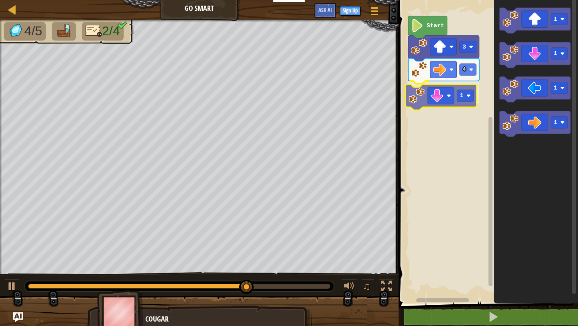
click at [455, 96] on div "Start 3 4 1 1 1 1 1 1" at bounding box center [487, 150] width 182 height 308
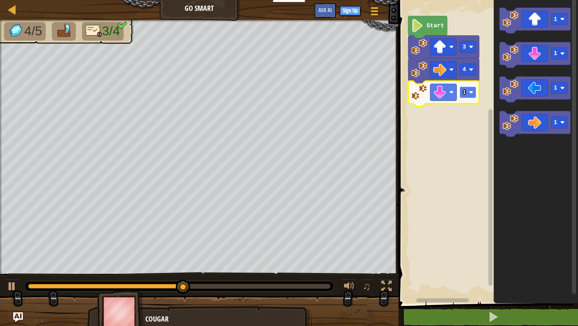
click at [474, 92] on rect "Blockly Workspace" at bounding box center [468, 92] width 17 height 12
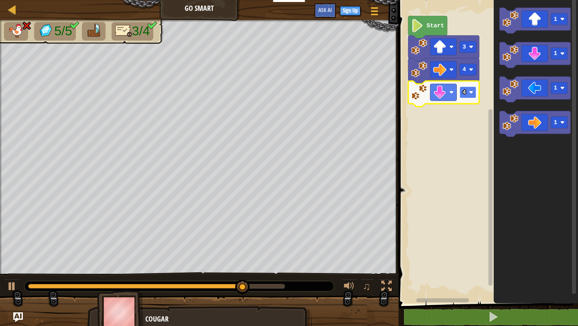
click at [474, 92] on rect "Blockly Workspace" at bounding box center [468, 92] width 17 height 12
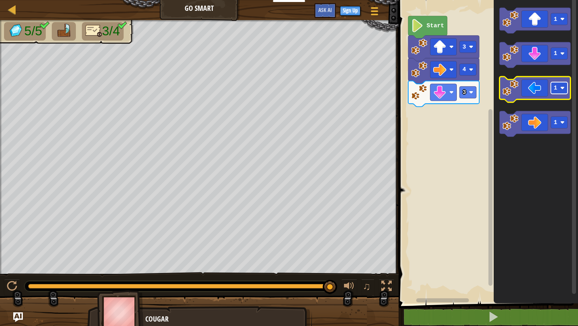
click at [555, 88] on text "1" at bounding box center [556, 88] width 4 height 6
click at [543, 85] on icon "Blockly Workspace" at bounding box center [535, 90] width 71 height 26
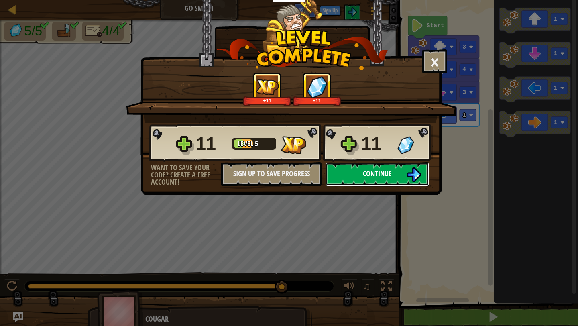
click at [383, 169] on span "Continue" at bounding box center [377, 174] width 29 height 10
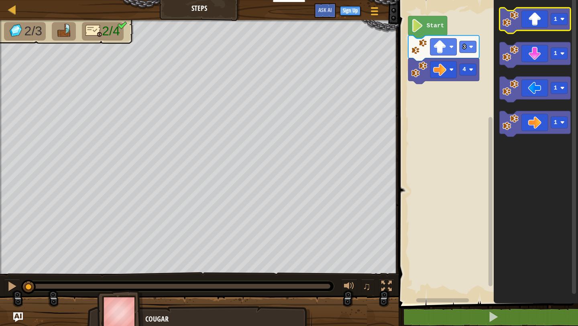
click at [532, 17] on icon "Blockly Workspace" at bounding box center [535, 21] width 71 height 26
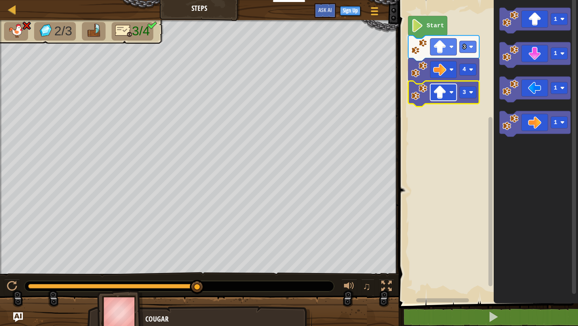
click at [453, 97] on rect "Blockly Workspace" at bounding box center [444, 92] width 27 height 17
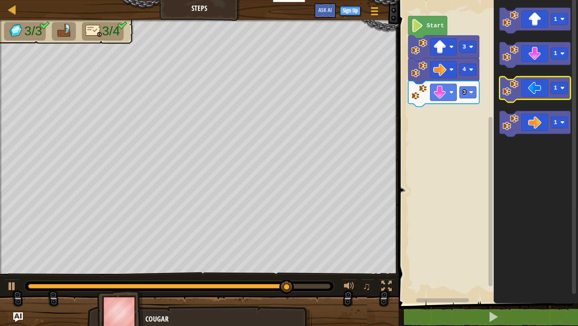
click at [545, 96] on icon "Blockly Workspace" at bounding box center [535, 90] width 71 height 26
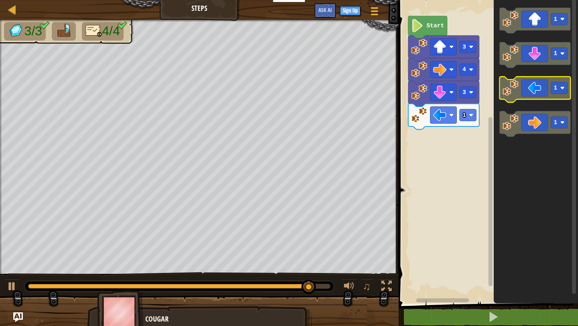
click at [541, 88] on icon "Blockly Workspace" at bounding box center [535, 90] width 71 height 26
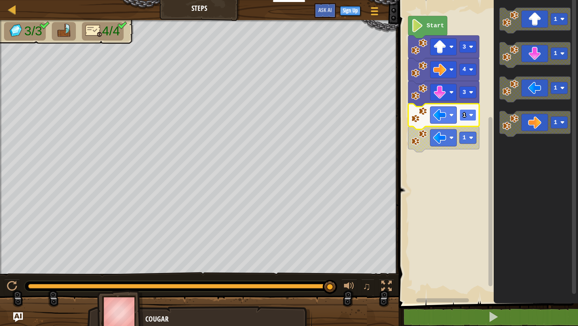
click at [463, 117] on text "1" at bounding box center [465, 115] width 4 height 6
click at [450, 116] on image "Blockly Workspace" at bounding box center [452, 115] width 4 height 4
click at [455, 114] on rect "Blockly Workspace" at bounding box center [444, 115] width 27 height 17
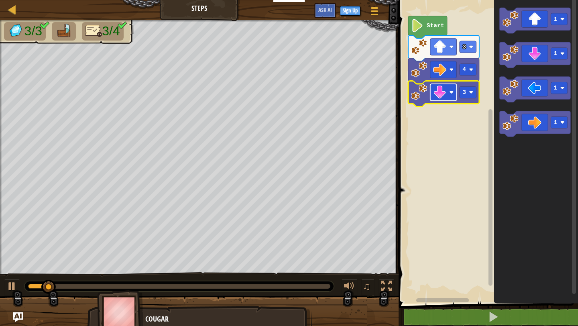
click at [451, 92] on image "Blockly Workspace" at bounding box center [452, 92] width 4 height 4
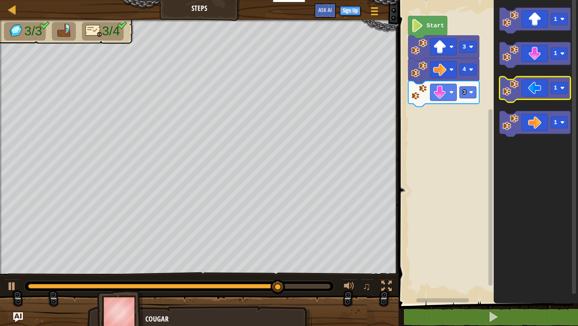
click at [545, 90] on icon "Blockly Workspace" at bounding box center [535, 90] width 71 height 26
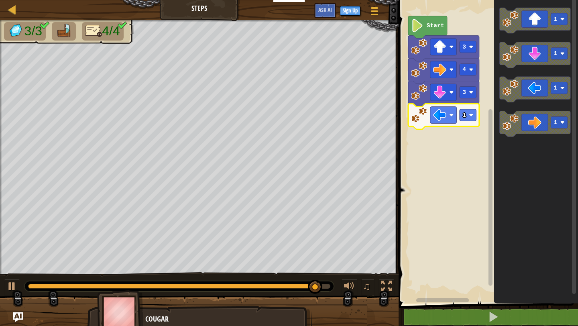
click at [457, 112] on icon "Blockly Workspace" at bounding box center [443, 117] width 71 height 26
click at [464, 113] on text "1" at bounding box center [465, 115] width 4 height 6
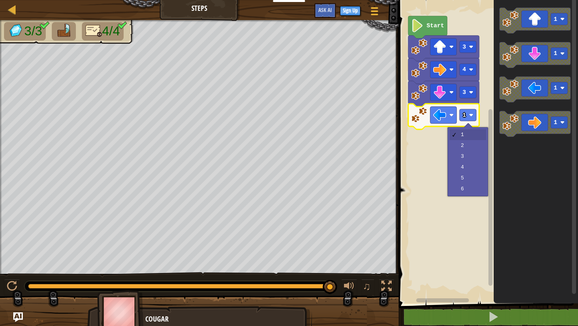
click at [468, 126] on div at bounding box center [468, 127] width 9 height 9
click at [467, 127] on div at bounding box center [468, 127] width 9 height 9
click at [467, 128] on div at bounding box center [468, 127] width 9 height 9
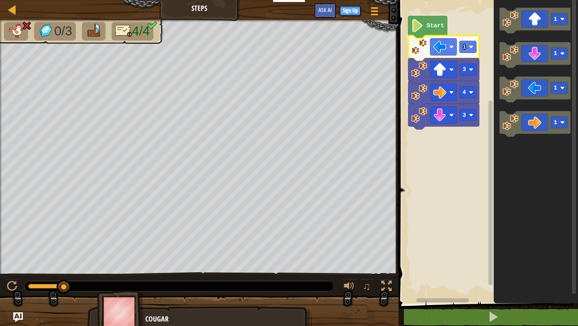
click at [18, 28] on img at bounding box center [16, 31] width 17 height 14
click at [16, 26] on img at bounding box center [16, 31] width 17 height 14
click at [12, 11] on div at bounding box center [12, 9] width 10 height 10
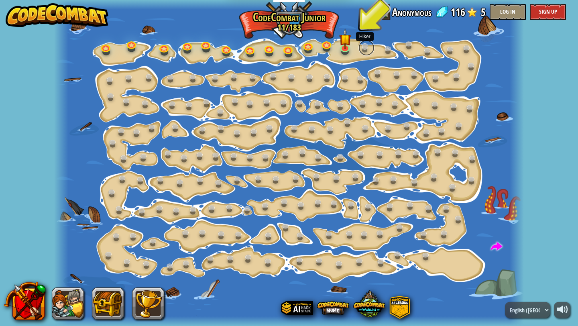
click at [359, 44] on link at bounding box center [367, 48] width 16 height 16
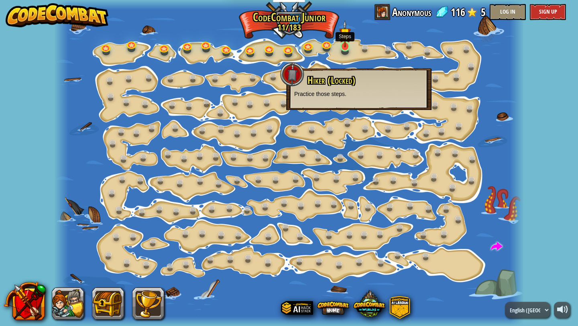
click at [344, 42] on img at bounding box center [345, 33] width 12 height 27
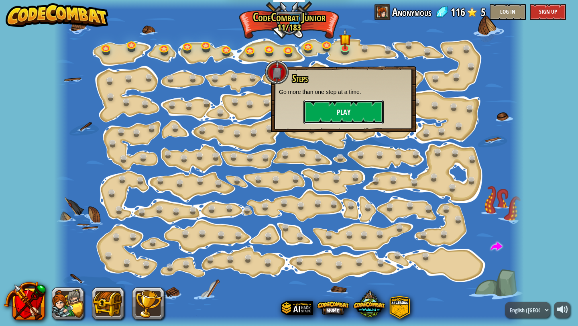
click at [332, 110] on button "Play" at bounding box center [344, 112] width 80 height 24
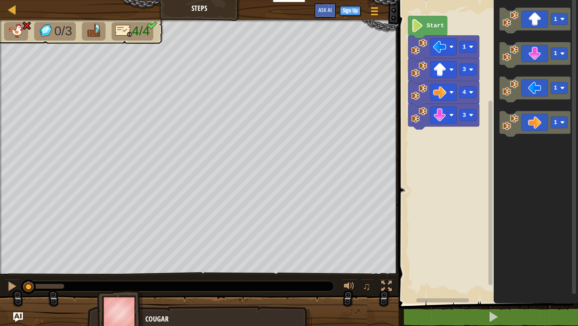
click at [18, 31] on img at bounding box center [16, 31] width 17 height 14
drag, startPoint x: 25, startPoint y: 25, endPoint x: 20, endPoint y: 26, distance: 4.6
click at [15, 27] on img at bounding box center [16, 31] width 17 height 14
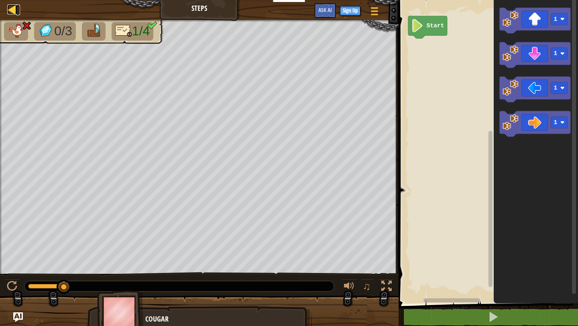
click at [12, 6] on div at bounding box center [12, 9] width 10 height 10
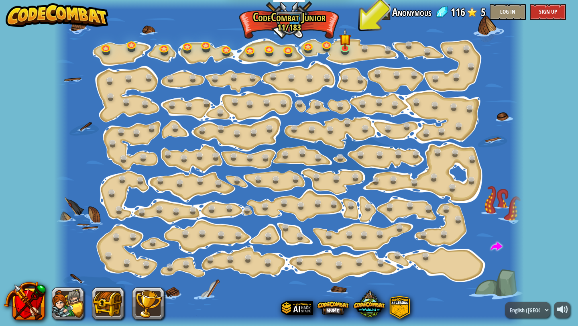
drag, startPoint x: 348, startPoint y: 54, endPoint x: 348, endPoint y: 60, distance: 6.4
click at [348, 55] on div "Step Change (Locked) Change step arguments. Go Smart Now we're really walking! …" at bounding box center [289, 163] width 470 height 326
click at [348, 53] on div "Step Change (Locked) Change step arguments. Go Smart Now we're really walking! …" at bounding box center [289, 163] width 470 height 326
click at [347, 45] on img at bounding box center [345, 33] width 12 height 27
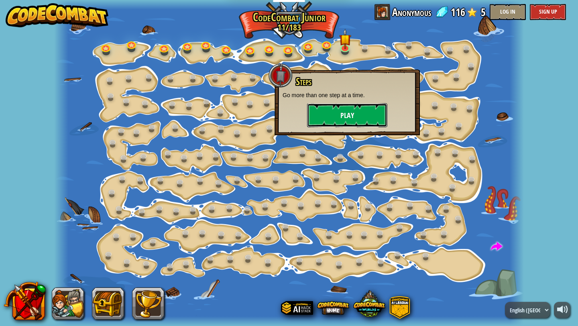
click at [340, 116] on button "Play" at bounding box center [347, 115] width 80 height 24
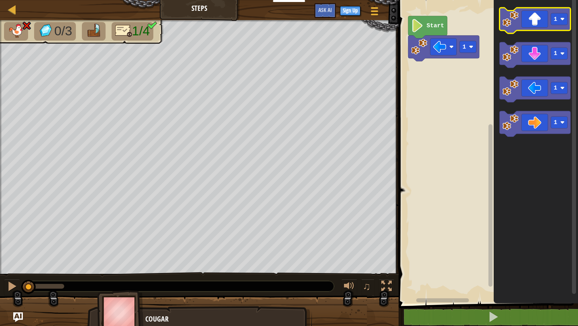
click at [551, 12] on icon "Blockly Workspace" at bounding box center [535, 21] width 71 height 26
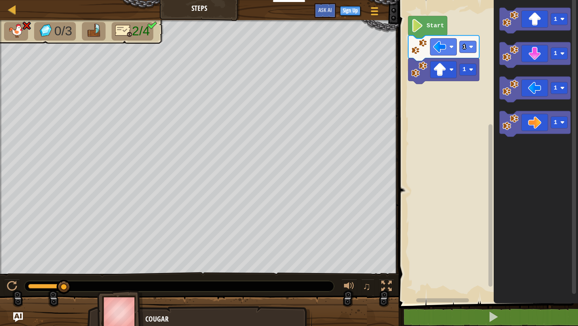
click at [90, 31] on img at bounding box center [94, 31] width 17 height 14
click at [89, 24] on img at bounding box center [94, 31] width 17 height 14
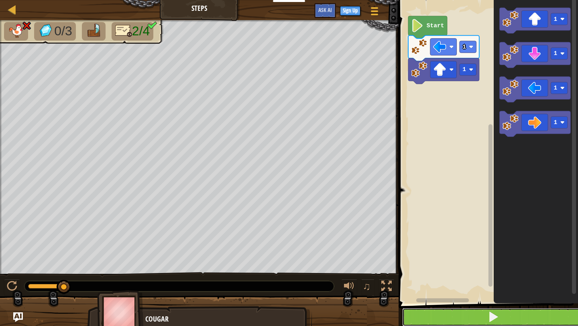
click at [428, 312] on button at bounding box center [493, 317] width 182 height 18
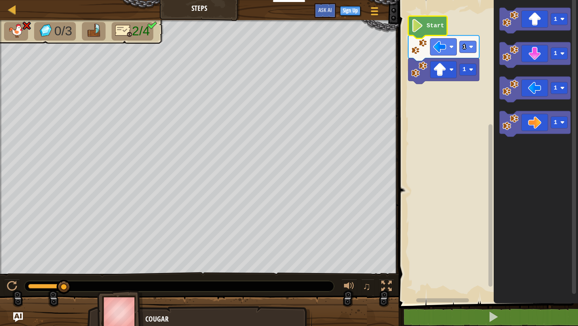
click at [439, 26] on text "Start" at bounding box center [436, 25] width 18 height 6
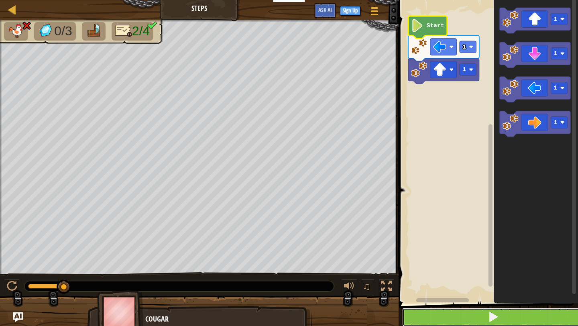
click at [450, 316] on button at bounding box center [493, 317] width 182 height 18
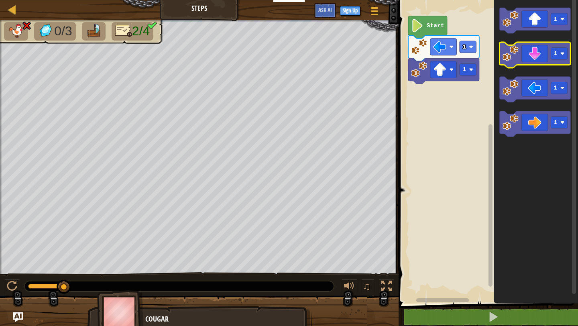
click at [539, 54] on icon "Blockly Workspace" at bounding box center [535, 55] width 71 height 26
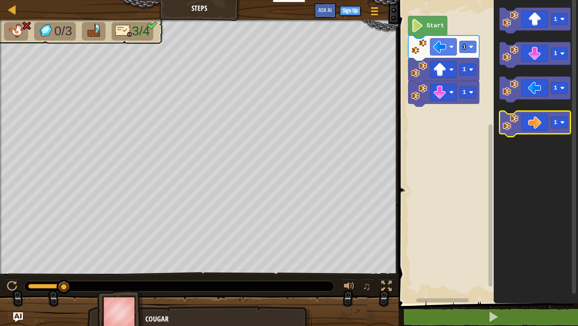
click at [506, 119] on image "Blockly Workspace" at bounding box center [511, 122] width 16 height 16
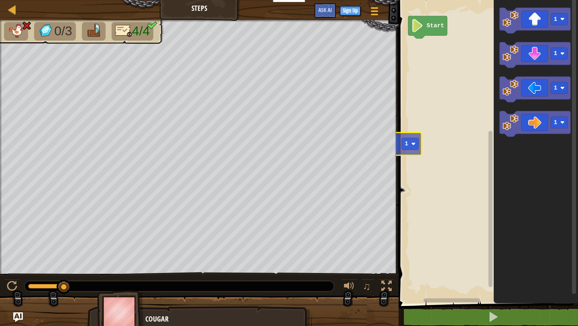
click at [463, 114] on div "Start 1 1 1 1 1" at bounding box center [487, 150] width 182 height 308
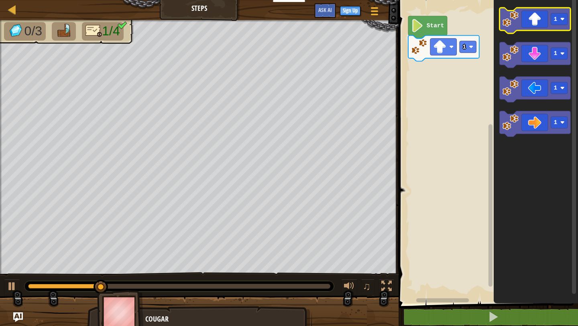
click at [537, 22] on icon "Blockly Workspace" at bounding box center [535, 21] width 71 height 26
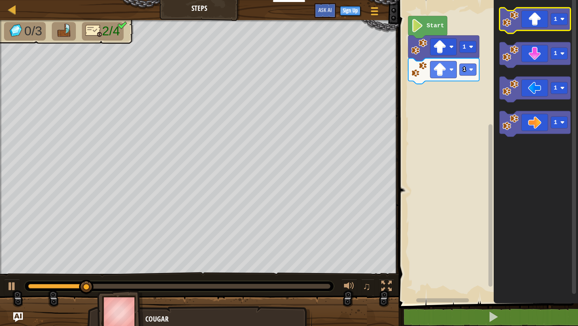
click at [535, 15] on icon "Blockly Workspace" at bounding box center [535, 21] width 71 height 26
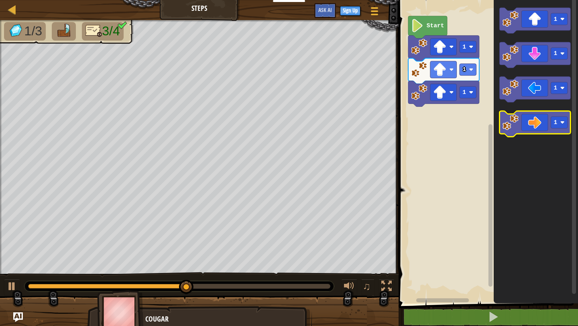
click at [544, 120] on icon "Blockly Workspace" at bounding box center [535, 124] width 71 height 26
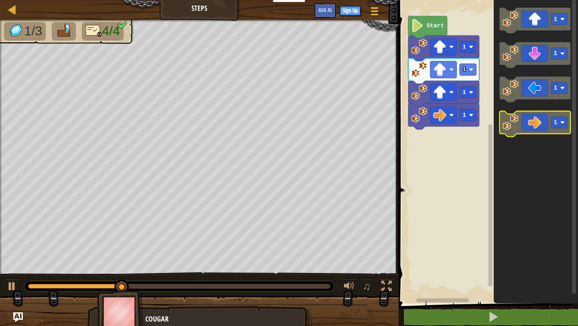
click at [545, 123] on icon "Blockly Workspace" at bounding box center [535, 124] width 71 height 26
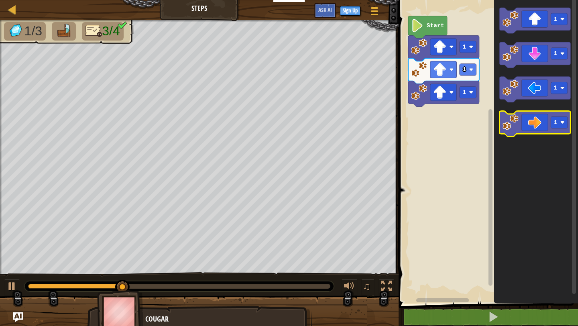
click at [542, 127] on icon "Blockly Workspace" at bounding box center [535, 124] width 71 height 26
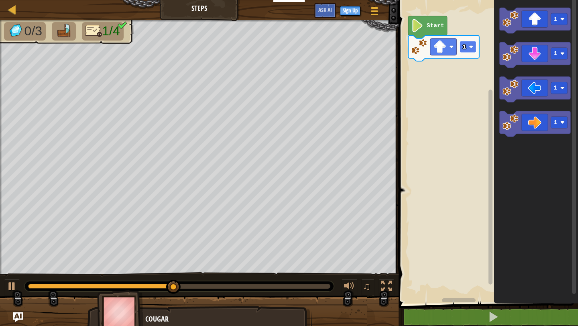
click at [471, 47] on image "Blockly Workspace" at bounding box center [472, 47] width 4 height 4
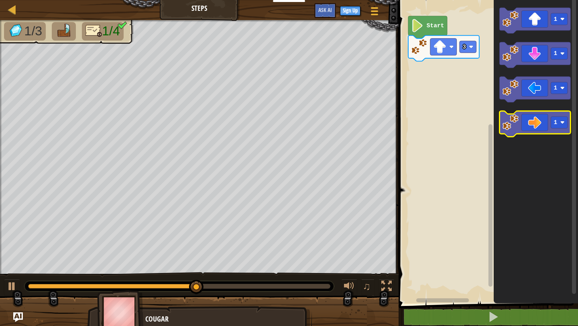
click at [505, 122] on image "Blockly Workspace" at bounding box center [511, 122] width 16 height 16
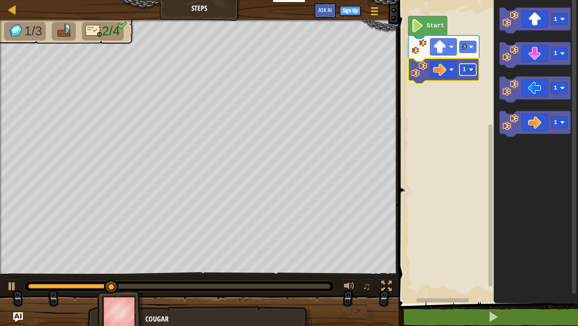
click at [468, 74] on rect "Blockly Workspace" at bounding box center [468, 70] width 17 height 12
click at [471, 72] on rect "Blockly Workspace" at bounding box center [468, 70] width 17 height 12
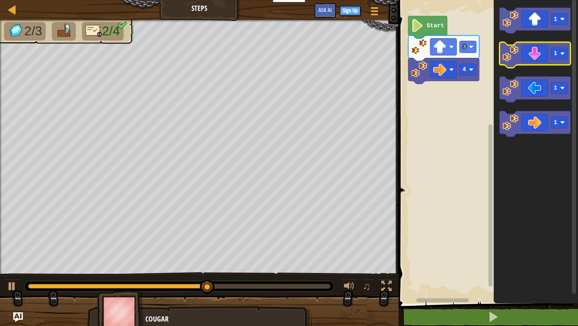
click at [536, 59] on icon "Blockly Workspace" at bounding box center [535, 55] width 71 height 26
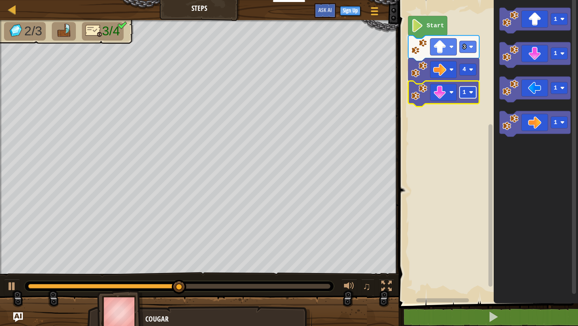
click at [468, 97] on rect "Blockly Workspace" at bounding box center [468, 92] width 17 height 12
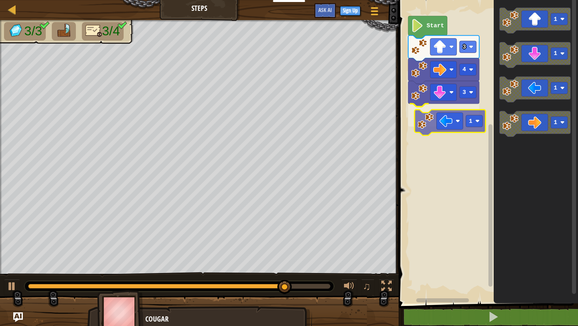
click at [451, 120] on div "Start 3 4 3 1 1 1 1 1 1" at bounding box center [487, 150] width 182 height 308
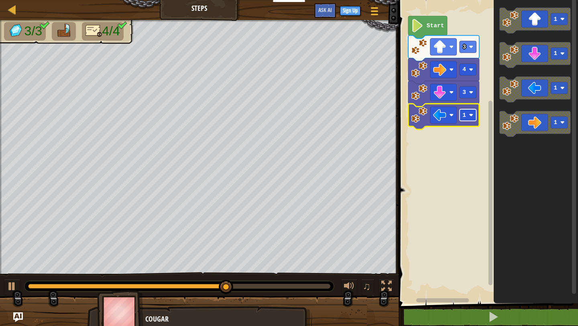
click at [472, 115] on image "Blockly Workspace" at bounding box center [472, 115] width 4 height 4
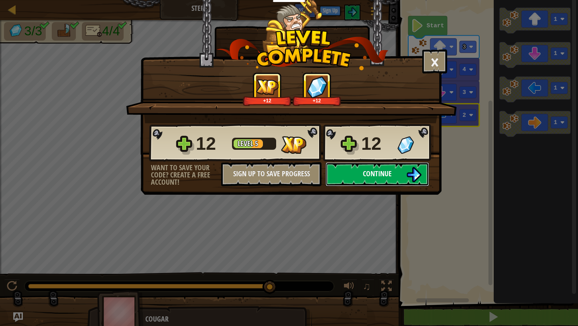
drag, startPoint x: 416, startPoint y: 167, endPoint x: 392, endPoint y: 169, distance: 24.2
click at [392, 169] on button "Continue" at bounding box center [378, 174] width 104 height 24
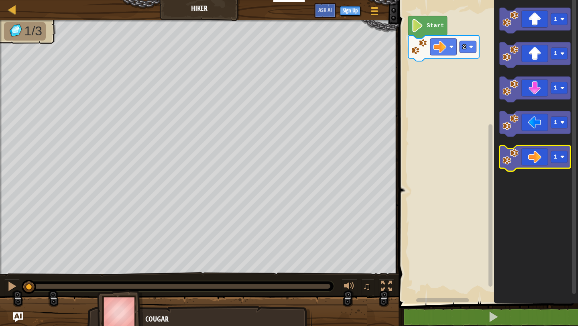
click at [548, 148] on icon "Blockly Workspace" at bounding box center [535, 159] width 71 height 26
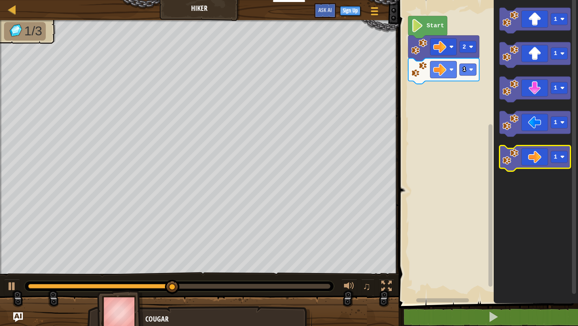
click at [570, 159] on icon "Blockly Workspace" at bounding box center [535, 159] width 71 height 26
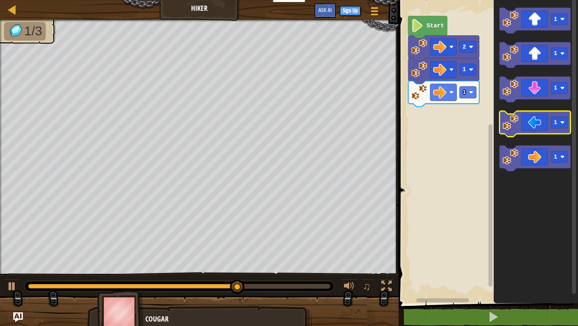
click at [531, 134] on rect "Blockly Workspace" at bounding box center [535, 124] width 71 height 26
click at [531, 128] on icon "Blockly Workspace" at bounding box center [535, 124] width 71 height 26
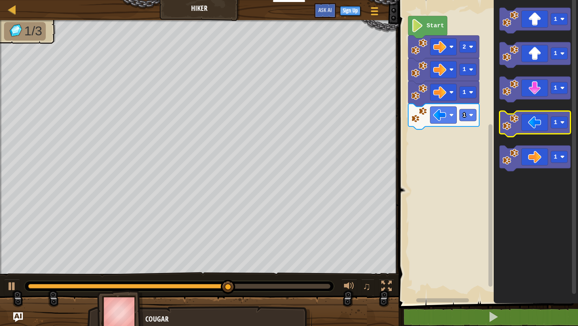
click at [530, 122] on icon "Blockly Workspace" at bounding box center [535, 124] width 71 height 26
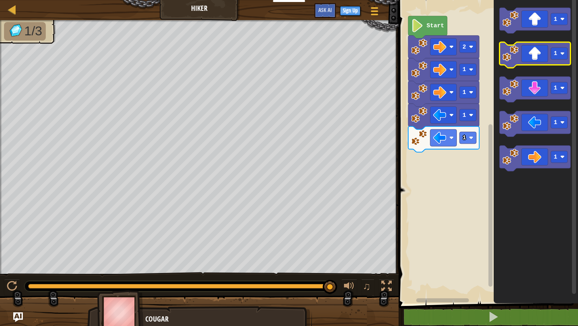
click at [537, 49] on icon "Blockly Workspace" at bounding box center [535, 55] width 71 height 26
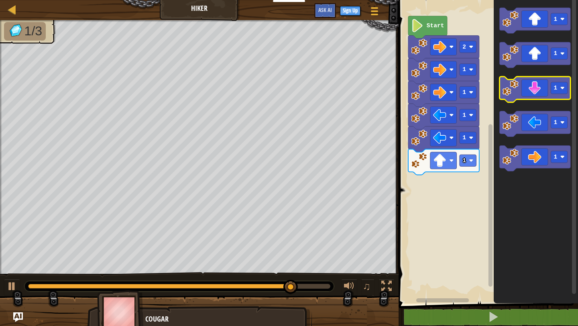
click at [532, 81] on icon "1 1 1 1 1" at bounding box center [536, 150] width 84 height 308
click at [532, 82] on icon "Blockly Workspace" at bounding box center [535, 90] width 71 height 26
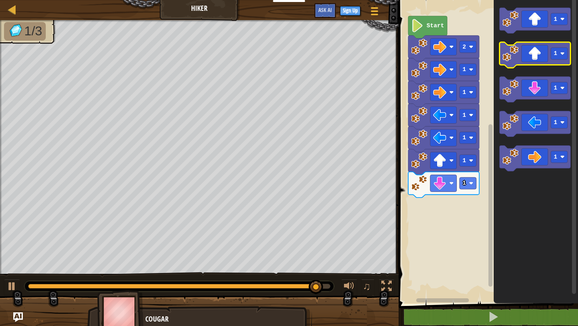
click at [533, 61] on icon "Blockly Workspace" at bounding box center [535, 55] width 71 height 26
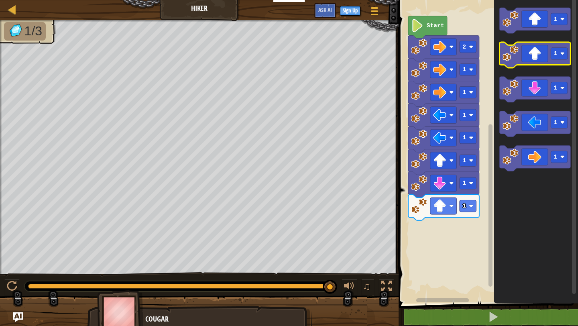
click at [534, 60] on icon "Blockly Workspace" at bounding box center [535, 55] width 71 height 26
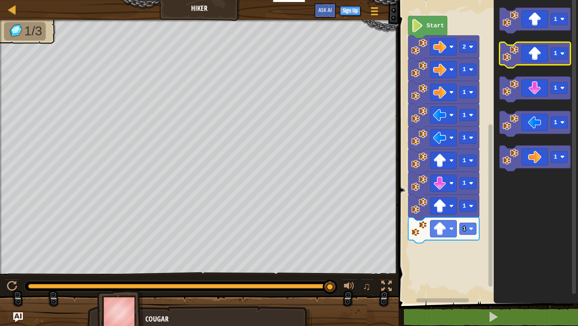
click at [515, 57] on image "Blockly Workspace" at bounding box center [511, 53] width 16 height 16
click at [537, 51] on icon "Blockly Workspace" at bounding box center [535, 55] width 71 height 26
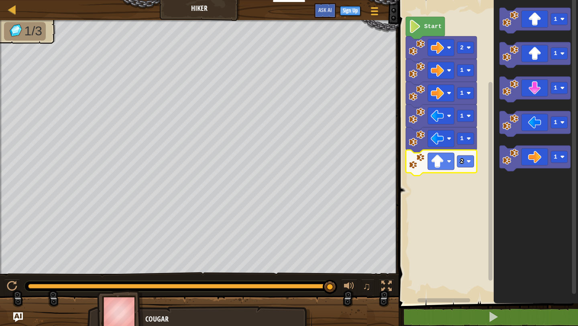
click at [455, 162] on icon "Blockly Workspace" at bounding box center [441, 163] width 71 height 26
click at [453, 158] on rect "Blockly Workspace" at bounding box center [441, 161] width 27 height 17
click at [464, 159] on rect "Blockly Workspace" at bounding box center [465, 161] width 17 height 12
click at [461, 161] on text "1" at bounding box center [463, 161] width 4 height 6
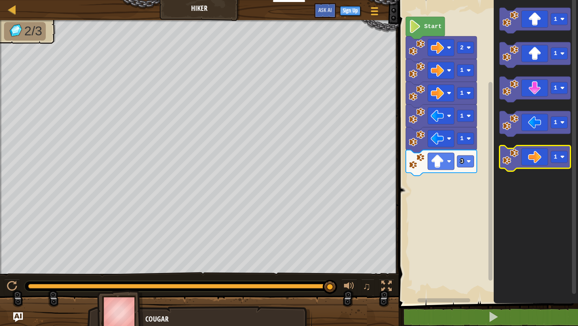
click at [521, 158] on icon "Blockly Workspace" at bounding box center [535, 159] width 71 height 26
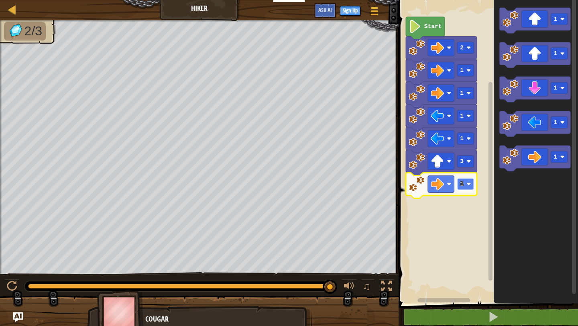
click at [462, 181] on text "1" at bounding box center [463, 184] width 4 height 6
click at [462, 180] on rect "Blockly Workspace" at bounding box center [465, 184] width 17 height 12
click at [440, 180] on image "Blockly Workspace" at bounding box center [437, 184] width 13 height 13
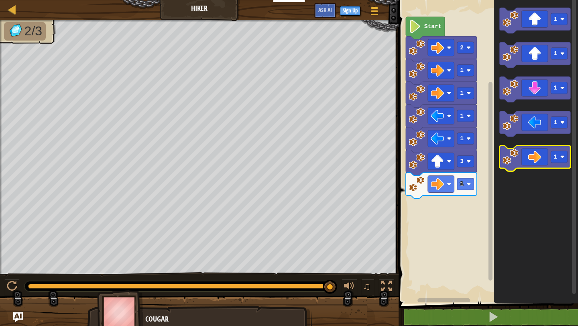
click at [536, 158] on icon "Blockly Workspace" at bounding box center [535, 159] width 71 height 26
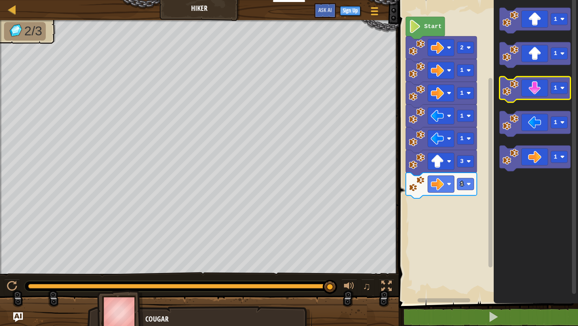
click at [538, 87] on icon "Blockly Workspace" at bounding box center [535, 90] width 71 height 26
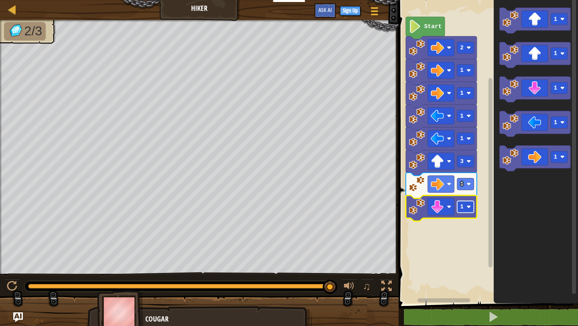
click at [457, 201] on icon "Blockly Workspace" at bounding box center [441, 209] width 71 height 26
click at [510, 206] on icon "Blockly Workspace" at bounding box center [536, 150] width 84 height 308
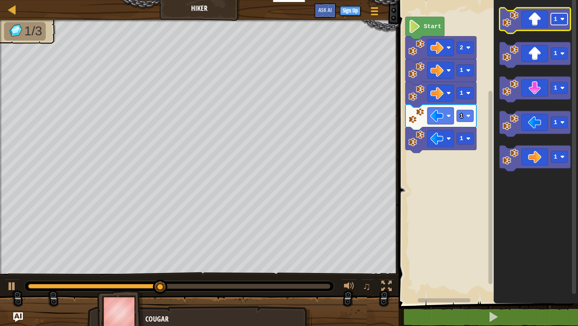
click at [554, 24] on rect "Blockly Workspace" at bounding box center [559, 19] width 17 height 12
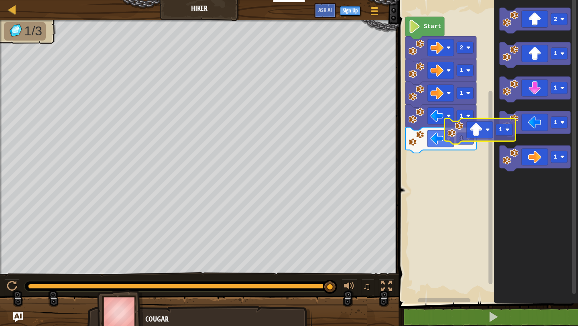
click at [475, 132] on div "Start 2 1 1 1 1 2 1 1 1 1 1" at bounding box center [487, 150] width 182 height 308
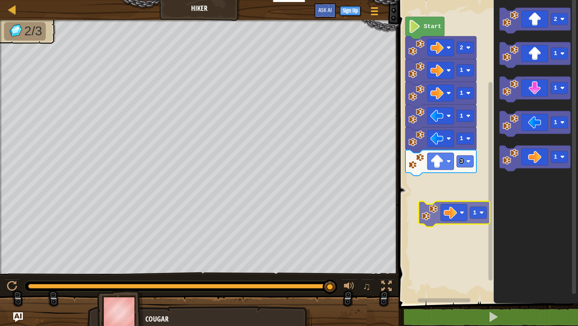
click at [455, 209] on div "Start 2 1 1 1 1 3 2 1 1 1 1 1" at bounding box center [487, 150] width 182 height 308
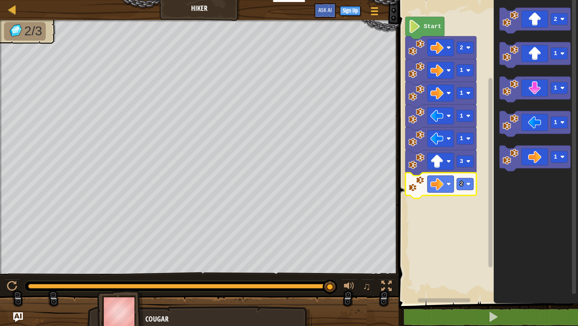
click at [16, 26] on img at bounding box center [16, 30] width 17 height 14
click at [10, 10] on div at bounding box center [12, 9] width 10 height 10
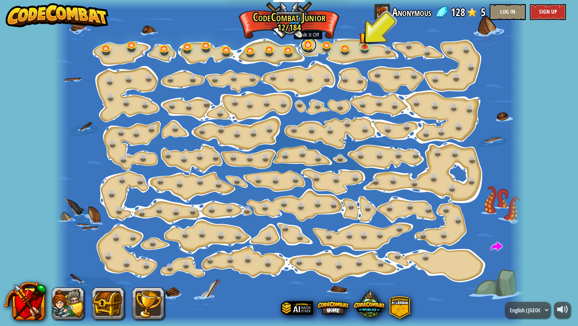
click at [309, 39] on link at bounding box center [309, 45] width 16 height 16
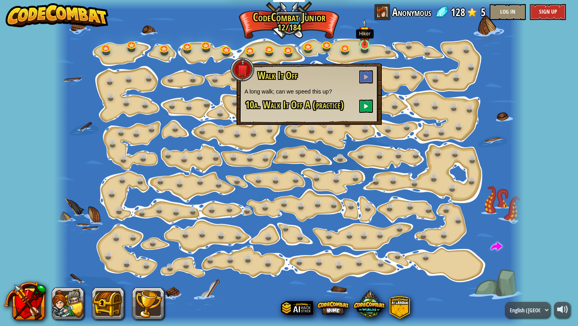
click at [366, 44] on img at bounding box center [365, 31] width 12 height 27
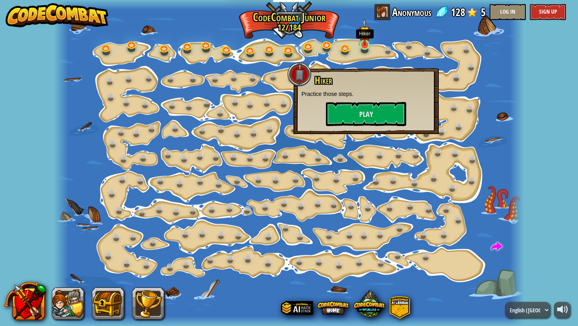
click at [366, 43] on img at bounding box center [365, 31] width 12 height 27
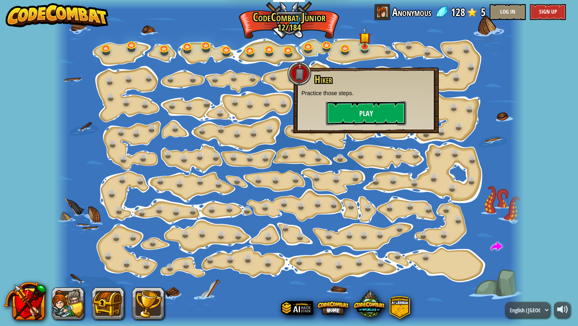
click at [346, 112] on button "Play" at bounding box center [366, 113] width 80 height 24
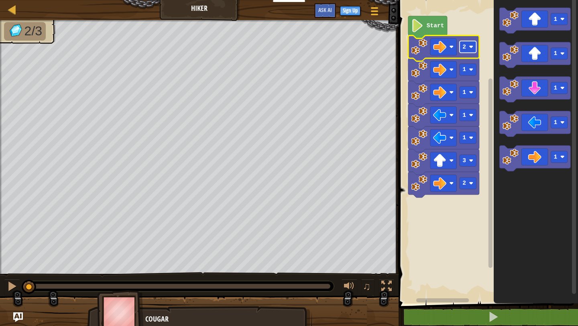
click at [470, 42] on rect "Blockly Workspace" at bounding box center [468, 47] width 17 height 12
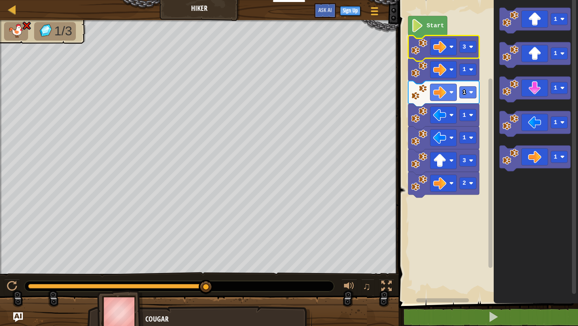
click at [25, 29] on img at bounding box center [27, 26] width 10 height 10
click at [20, 287] on button at bounding box center [12, 287] width 16 height 16
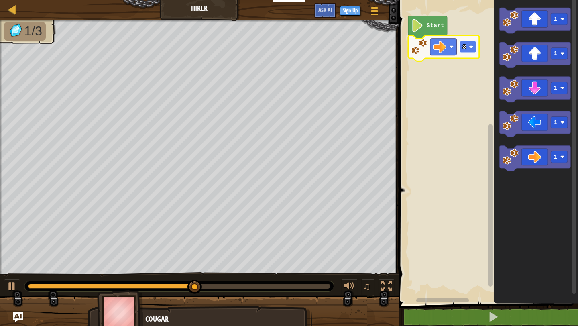
click at [473, 47] on image "Blockly Workspace" at bounding box center [472, 47] width 4 height 4
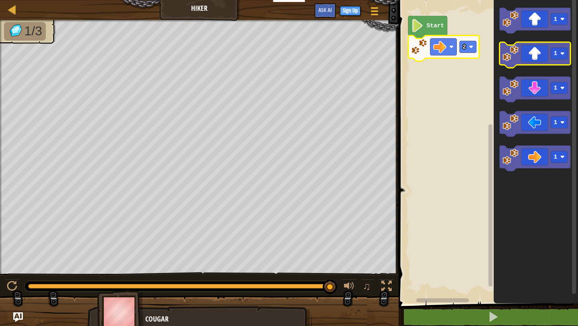
click at [513, 59] on image "Blockly Workspace" at bounding box center [511, 53] width 16 height 16
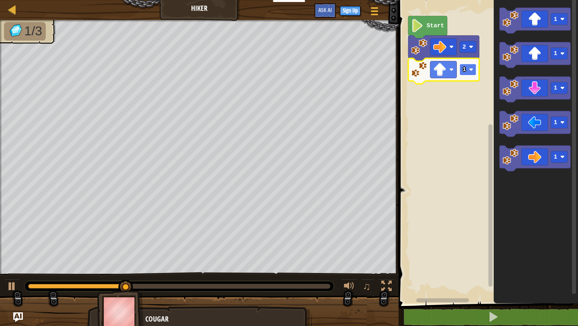
click at [466, 68] on rect "Blockly Workspace" at bounding box center [468, 70] width 17 height 12
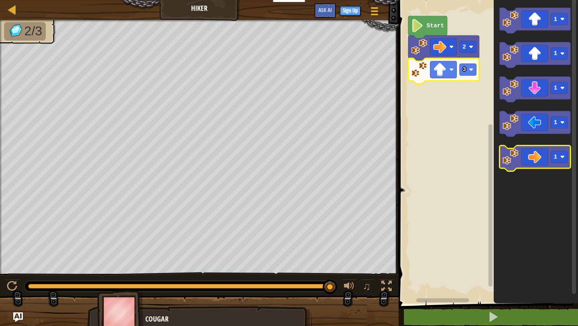
click at [510, 167] on icon "Blockly Workspace" at bounding box center [535, 159] width 71 height 26
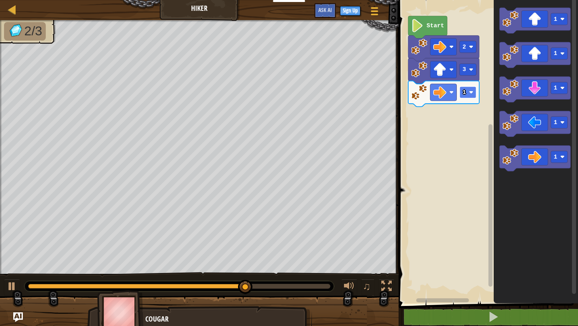
click at [471, 96] on rect "Blockly Workspace" at bounding box center [468, 92] width 17 height 12
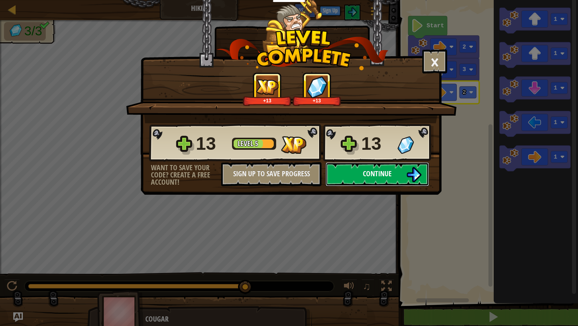
click at [372, 169] on span "Continue" at bounding box center [377, 174] width 29 height 10
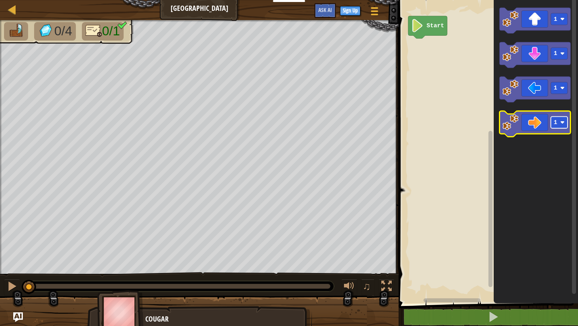
click at [553, 118] on rect "Blockly Workspace" at bounding box center [559, 122] width 17 height 12
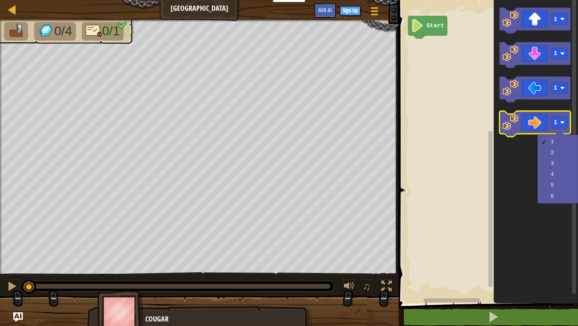
drag, startPoint x: 554, startPoint y: 182, endPoint x: 505, endPoint y: 123, distance: 77.0
click at [505, 0] on body "Educators Create Free Account School & District Solutions Teacher Toolkit Previ…" at bounding box center [289, 0] width 578 height 0
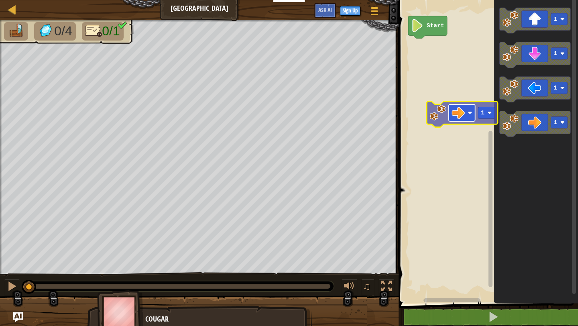
click at [464, 111] on div "Start 1 1 1 1 1" at bounding box center [487, 150] width 182 height 308
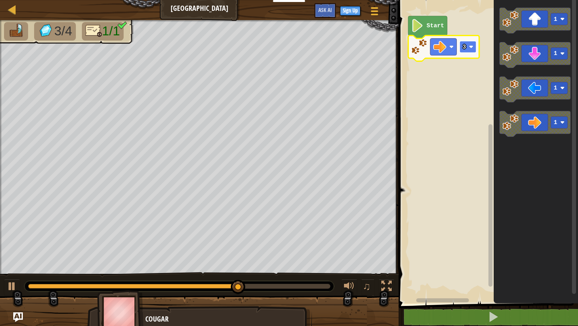
click at [473, 45] on image "Blockly Workspace" at bounding box center [472, 47] width 4 height 4
click at [470, 46] on image "Blockly Workspace" at bounding box center [472, 47] width 4 height 4
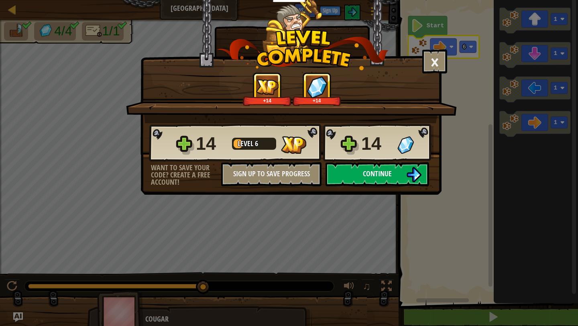
click at [390, 173] on span "Continue" at bounding box center [377, 174] width 29 height 10
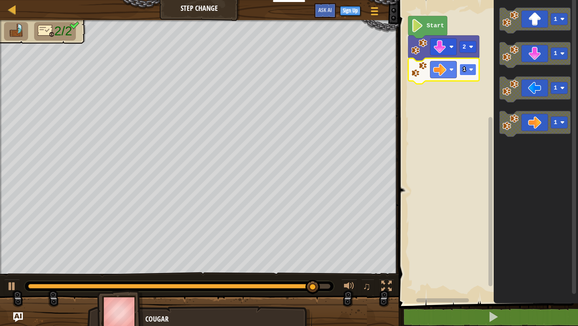
click at [469, 67] on rect "Blockly Workspace" at bounding box center [468, 70] width 17 height 12
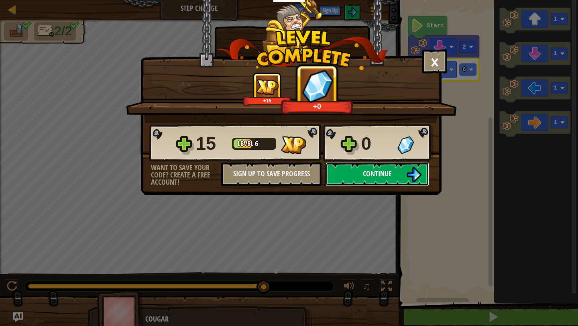
click at [413, 172] on img at bounding box center [413, 174] width 15 height 15
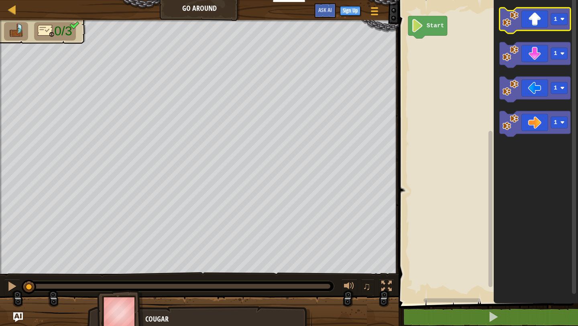
click at [543, 19] on icon "Blockly Workspace" at bounding box center [535, 21] width 71 height 26
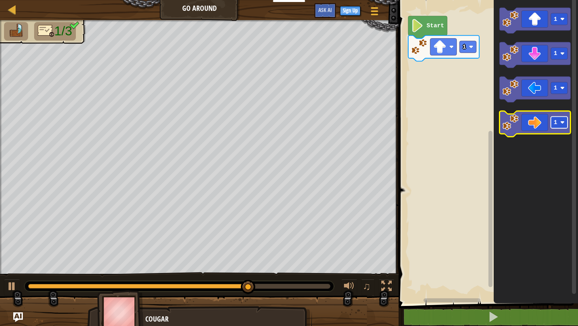
click at [558, 122] on rect "Blockly Workspace" at bounding box center [559, 122] width 17 height 12
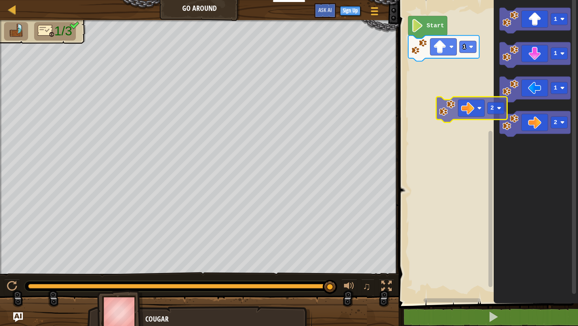
click at [459, 70] on div "Start 1 1 1 1 2 2" at bounding box center [487, 150] width 182 height 308
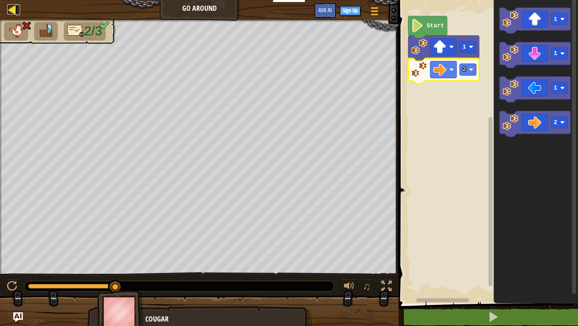
click at [13, 4] on div at bounding box center [12, 9] width 10 height 10
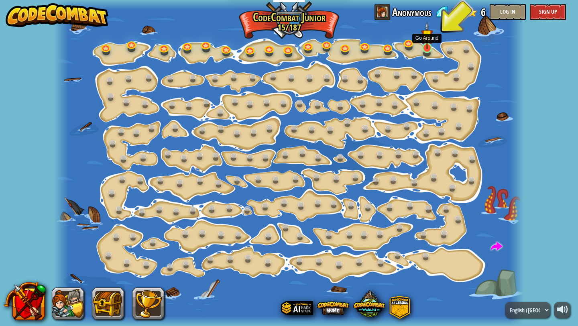
click at [424, 39] on img at bounding box center [427, 35] width 12 height 27
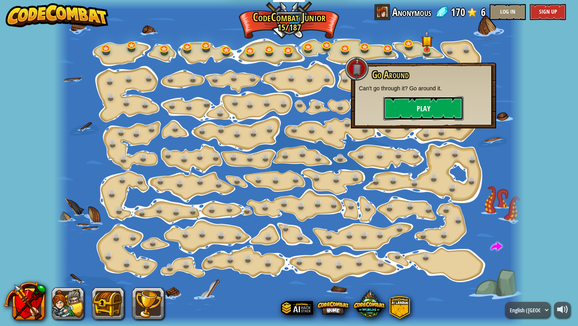
click at [428, 106] on button "Play" at bounding box center [424, 108] width 80 height 24
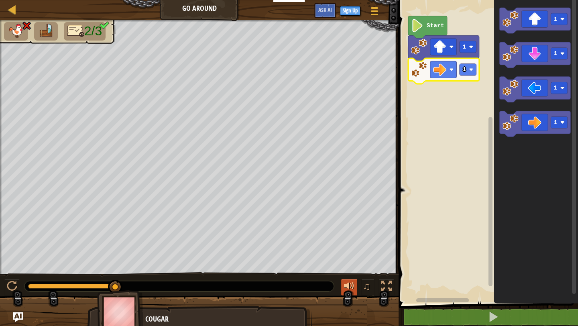
click at [349, 282] on div at bounding box center [349, 286] width 10 height 10
click at [13, 8] on div at bounding box center [12, 9] width 10 height 10
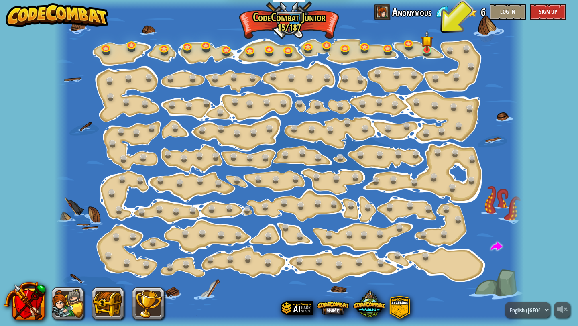
click at [173, 288] on div at bounding box center [289, 163] width 470 height 326
click at [450, 23] on div at bounding box center [289, 163] width 470 height 326
click at [429, 52] on link at bounding box center [428, 48] width 16 height 16
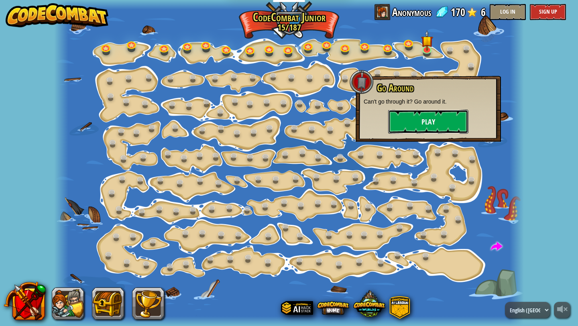
click at [431, 124] on button "Play" at bounding box center [428, 122] width 80 height 24
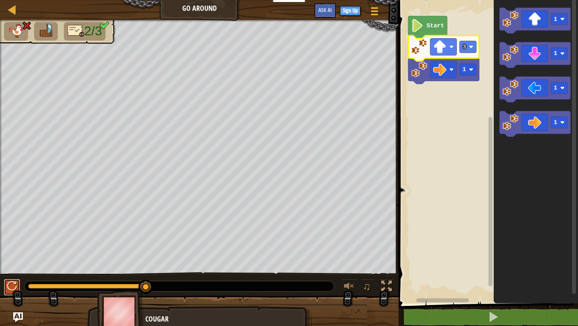
click at [12, 288] on div at bounding box center [12, 286] width 10 height 10
click at [470, 47] on image "Blockly Workspace" at bounding box center [472, 47] width 4 height 4
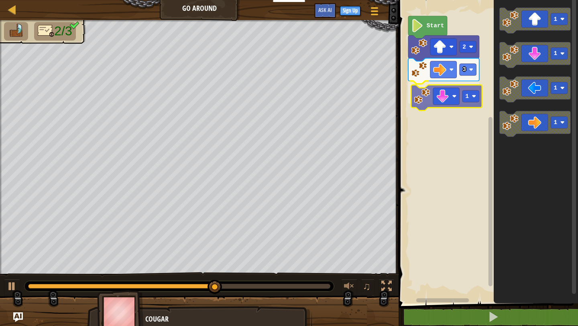
click at [423, 101] on div "Start 2 3 1 1 1 1 1 1" at bounding box center [487, 150] width 182 height 308
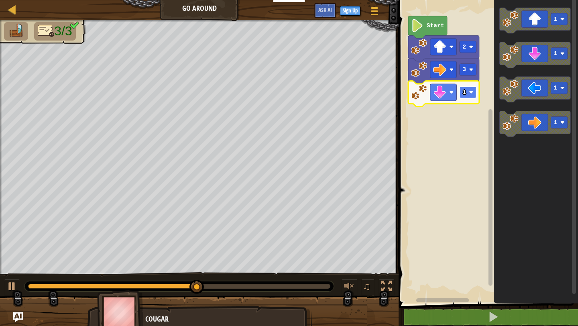
click at [472, 93] on image "Blockly Workspace" at bounding box center [472, 92] width 4 height 4
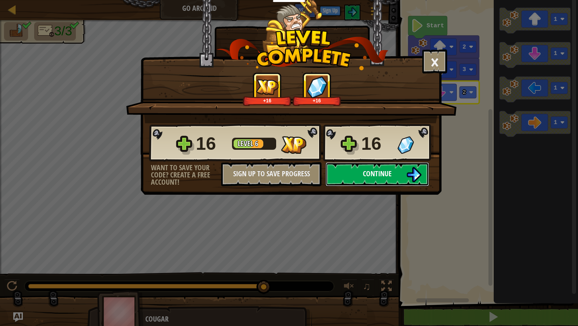
click at [407, 173] on img at bounding box center [413, 174] width 15 height 15
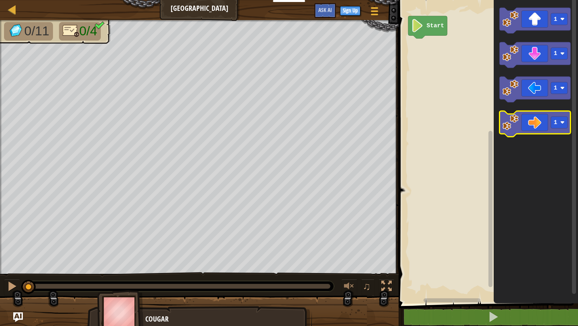
click at [529, 109] on icon "1 1 1 1" at bounding box center [536, 150] width 84 height 308
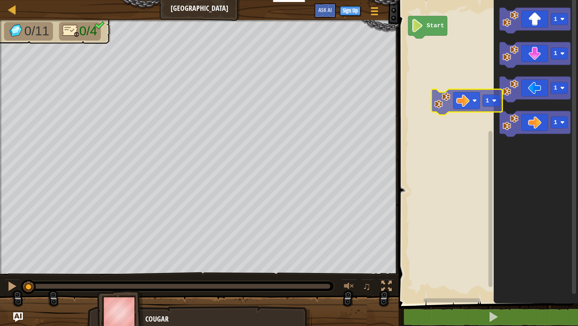
click at [451, 84] on div "Start 1 1 1 1 1" at bounding box center [487, 150] width 182 height 308
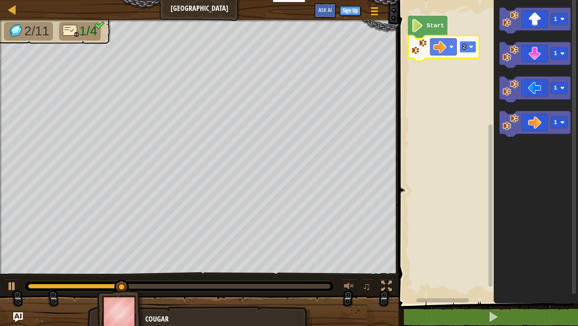
click at [464, 41] on rect "Blockly Workspace" at bounding box center [468, 47] width 17 height 12
click at [461, 46] on rect "Blockly Workspace" at bounding box center [468, 47] width 17 height 12
click at [469, 41] on rect "Blockly Workspace" at bounding box center [468, 47] width 17 height 12
click at [466, 49] on rect "Blockly Workspace" at bounding box center [468, 47] width 17 height 12
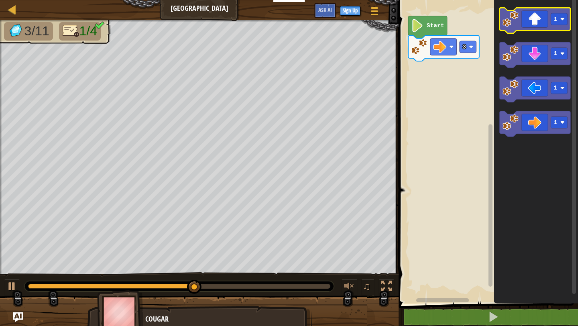
click at [539, 18] on icon "Blockly Workspace" at bounding box center [535, 21] width 71 height 26
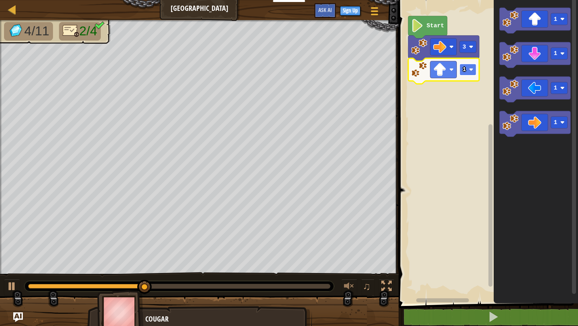
click at [464, 68] on text "1" at bounding box center [465, 69] width 4 height 6
click at [471, 66] on rect "Blockly Workspace" at bounding box center [468, 70] width 17 height 12
click at [466, 70] on text "1" at bounding box center [465, 69] width 4 height 6
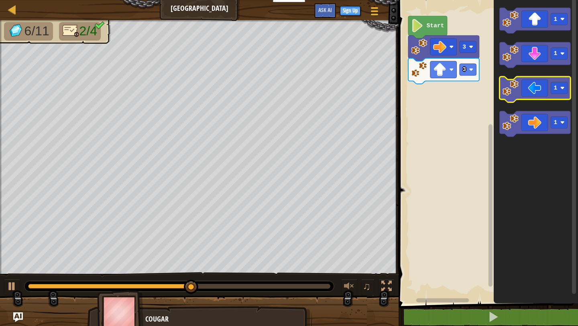
click at [543, 91] on icon "Blockly Workspace" at bounding box center [535, 90] width 71 height 26
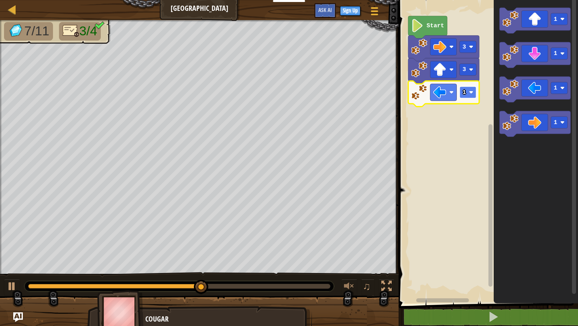
click at [463, 86] on rect "Blockly Workspace" at bounding box center [468, 92] width 17 height 12
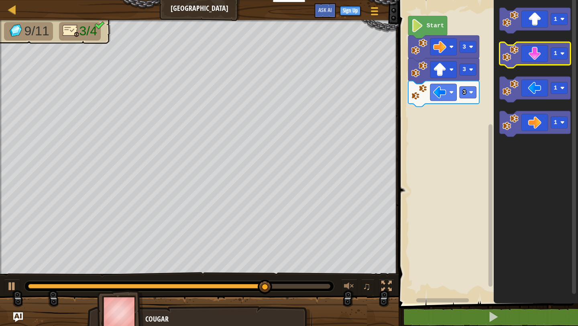
click at [528, 50] on icon "Blockly Workspace" at bounding box center [535, 55] width 71 height 26
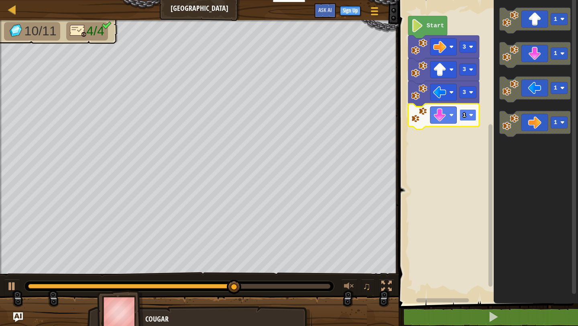
click at [464, 113] on text "1" at bounding box center [465, 115] width 4 height 6
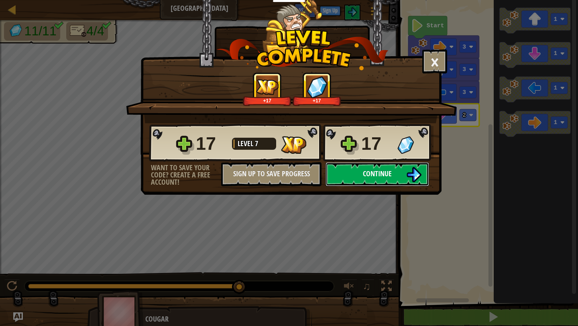
click at [415, 168] on img at bounding box center [413, 174] width 15 height 15
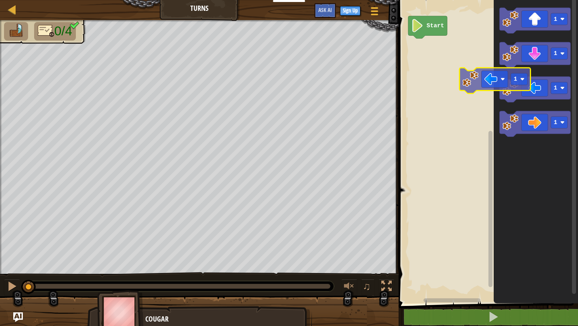
click at [462, 74] on div "Start 1 1 1 1 1" at bounding box center [487, 150] width 182 height 308
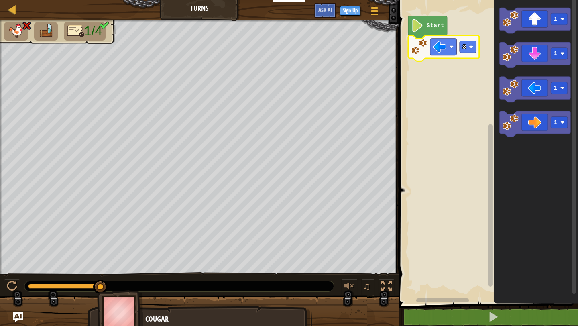
click at [119, 316] on img at bounding box center [120, 312] width 47 height 45
click at [125, 302] on img at bounding box center [120, 312] width 47 height 45
click at [124, 302] on img at bounding box center [120, 312] width 47 height 45
drag, startPoint x: 125, startPoint y: 301, endPoint x: 125, endPoint y: 272, distance: 29.3
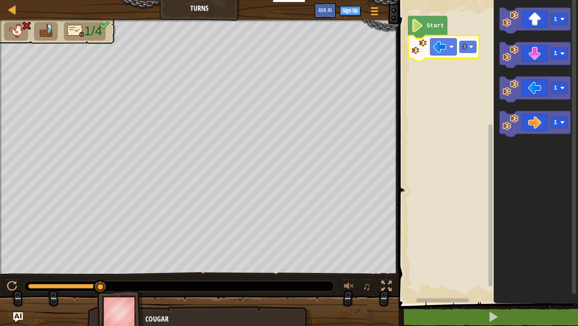
click at [125, 272] on div "1/4 ♫ Cougar" at bounding box center [289, 174] width 578 height 308
click at [195, 269] on div "1/4 ♫ Cougar" at bounding box center [289, 174] width 578 height 308
click at [118, 302] on img at bounding box center [120, 312] width 47 height 45
drag, startPoint x: 123, startPoint y: 325, endPoint x: 142, endPoint y: 295, distance: 35.1
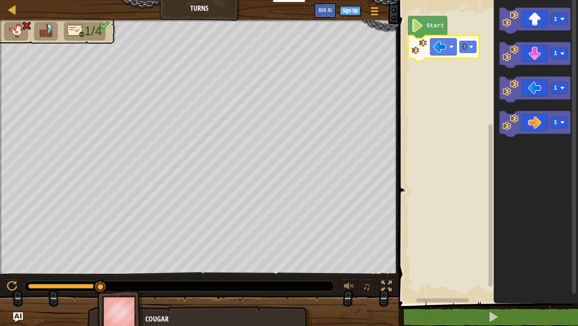
click at [143, 296] on img at bounding box center [120, 312] width 47 height 45
click at [418, 28] on image "Blockly Workspace" at bounding box center [418, 25] width 12 height 13
click at [11, 287] on div at bounding box center [12, 286] width 10 height 10
drag, startPoint x: 103, startPoint y: 284, endPoint x: 105, endPoint y: 280, distance: 4.3
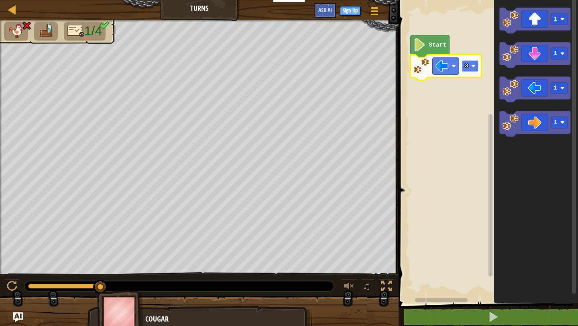
click at [464, 66] on rect "Blockly Workspace" at bounding box center [470, 66] width 17 height 12
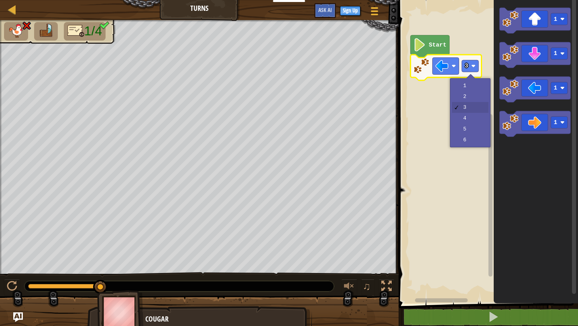
click at [423, 94] on rect "Blockly Workspace" at bounding box center [487, 150] width 182 height 308
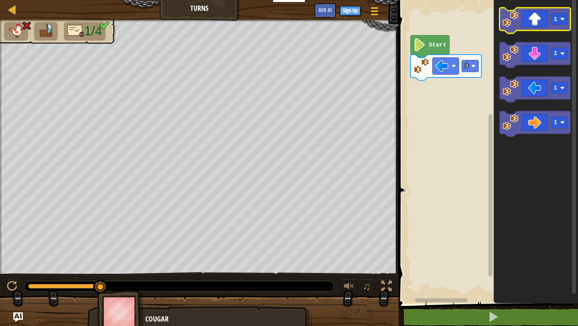
click at [534, 19] on icon "Blockly Workspace" at bounding box center [535, 21] width 71 height 26
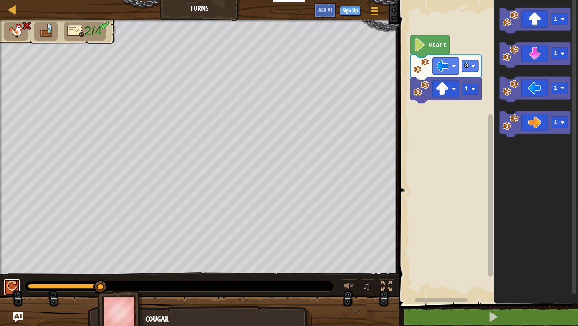
click at [14, 287] on div at bounding box center [12, 286] width 10 height 10
click at [441, 95] on image "Blockly Workspace" at bounding box center [442, 88] width 13 height 13
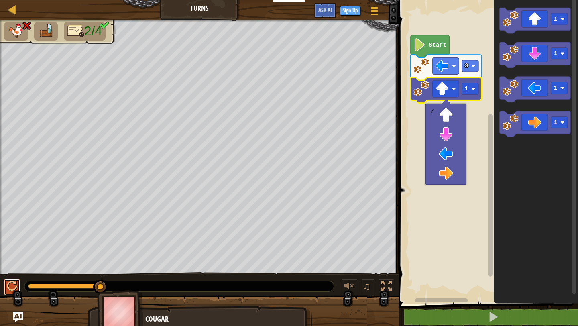
click at [13, 283] on div at bounding box center [12, 286] width 10 height 10
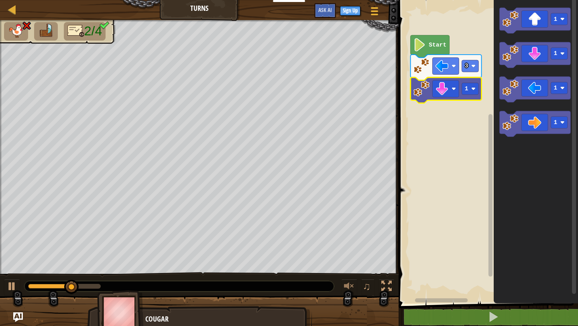
click at [447, 133] on rect "Blockly Workspace" at bounding box center [487, 150] width 182 height 308
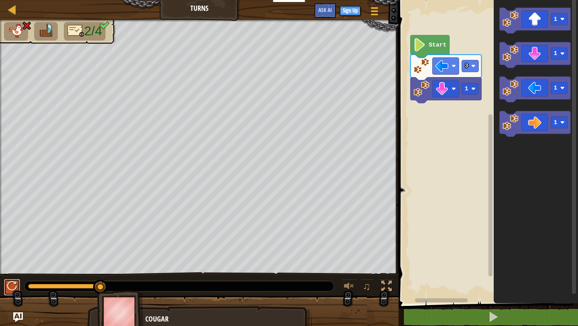
click at [14, 290] on div at bounding box center [12, 286] width 10 height 10
click at [446, 87] on image "Blockly Workspace" at bounding box center [442, 88] width 13 height 13
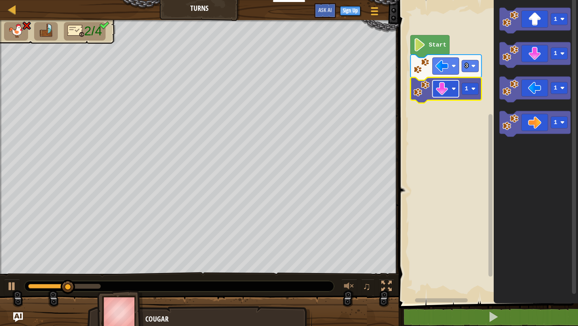
click at [446, 87] on image "Blockly Workspace" at bounding box center [442, 88] width 13 height 13
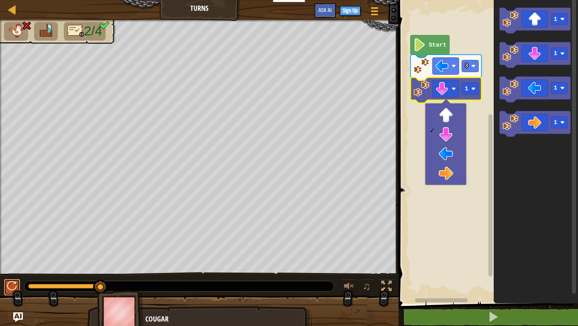
click at [14, 289] on div at bounding box center [12, 286] width 10 height 10
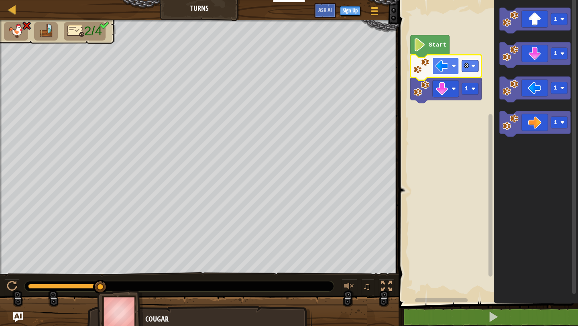
click at [449, 69] on rect "Blockly Workspace" at bounding box center [446, 65] width 27 height 17
click at [470, 62] on rect "Blockly Workspace" at bounding box center [470, 66] width 17 height 12
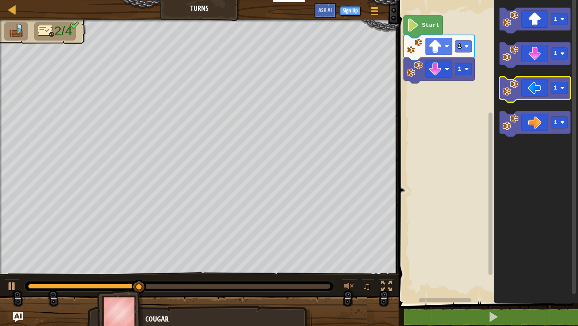
click at [530, 96] on icon "Blockly Workspace" at bounding box center [535, 90] width 71 height 26
click at [532, 86] on icon "Blockly Workspace" at bounding box center [535, 90] width 71 height 26
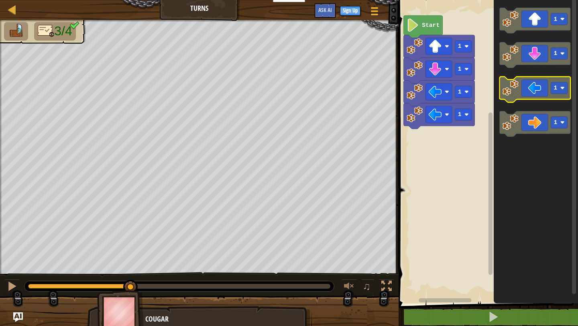
click at [532, 86] on icon "Blockly Workspace" at bounding box center [535, 90] width 71 height 26
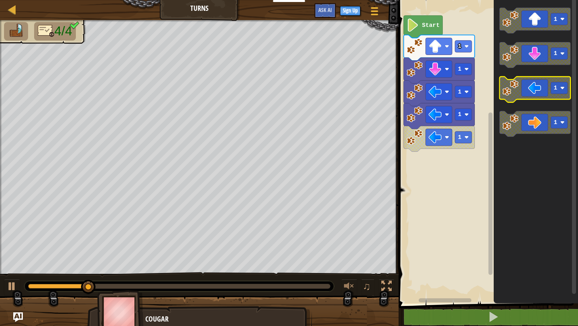
click at [532, 86] on icon "Blockly Workspace" at bounding box center [535, 90] width 71 height 26
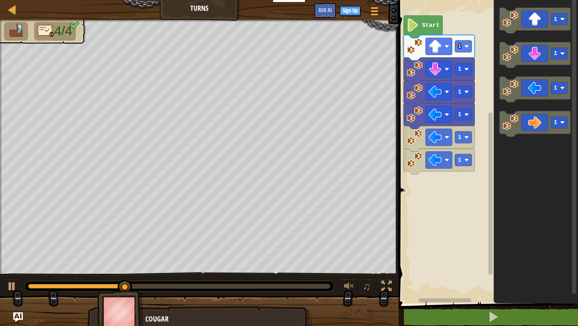
click at [537, 69] on icon "Blockly Workspace" at bounding box center [536, 150] width 84 height 308
click at [539, 63] on icon "Blockly Workspace" at bounding box center [535, 55] width 71 height 26
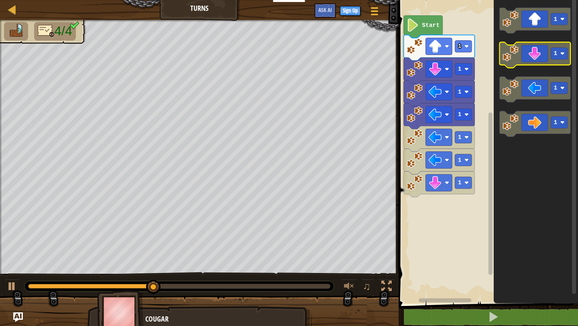
click at [539, 63] on icon "Blockly Workspace" at bounding box center [535, 55] width 71 height 26
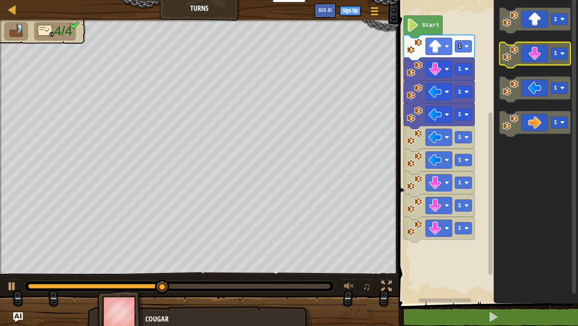
click at [539, 63] on icon "Blockly Workspace" at bounding box center [535, 55] width 71 height 26
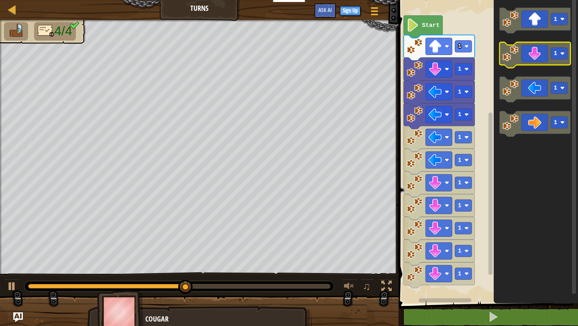
click at [537, 60] on icon "Blockly Workspace" at bounding box center [535, 55] width 71 height 26
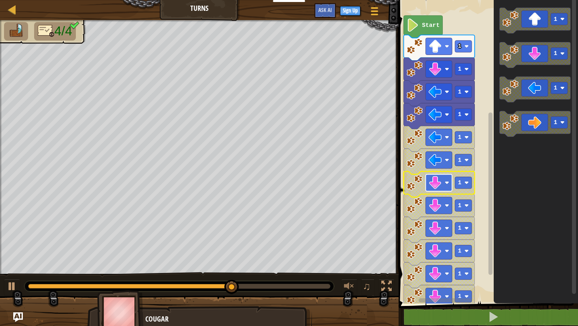
click at [434, 180] on image "Blockly Workspace" at bounding box center [435, 182] width 13 height 13
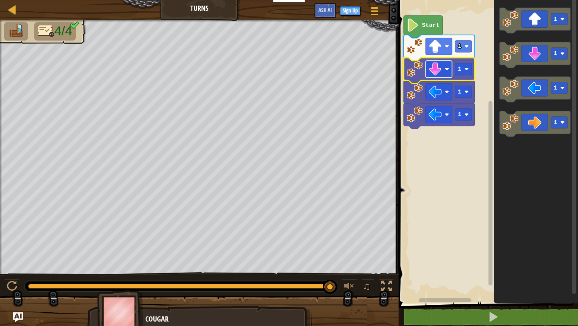
click at [443, 72] on rect "Blockly Workspace" at bounding box center [439, 69] width 27 height 17
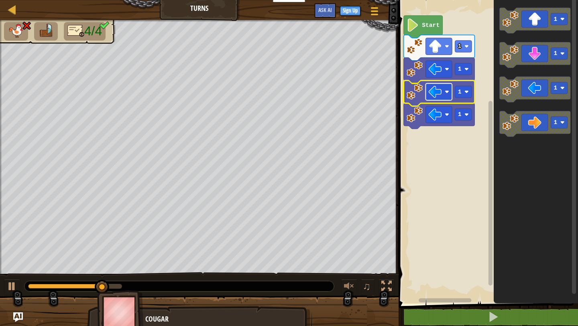
click at [446, 93] on image "Blockly Workspace" at bounding box center [447, 92] width 4 height 4
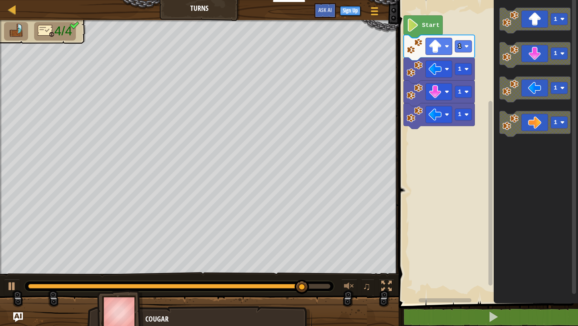
click at [471, 110] on div "Start 1 1 1 1 1 1 1 1" at bounding box center [487, 150] width 182 height 308
click at [506, 75] on icon "1 1 1 1" at bounding box center [536, 150] width 84 height 308
click at [506, 63] on icon "Blockly Workspace" at bounding box center [535, 55] width 71 height 26
click at [464, 139] on rect "Blockly Workspace" at bounding box center [463, 137] width 17 height 12
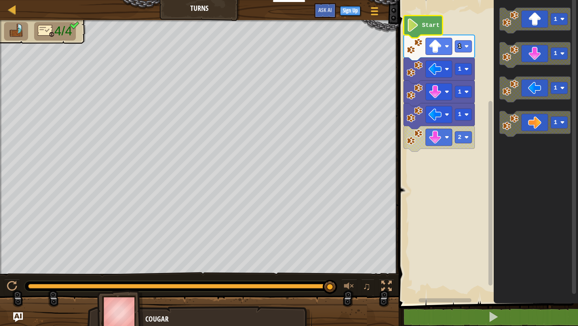
click at [425, 27] on text "Start" at bounding box center [432, 25] width 18 height 6
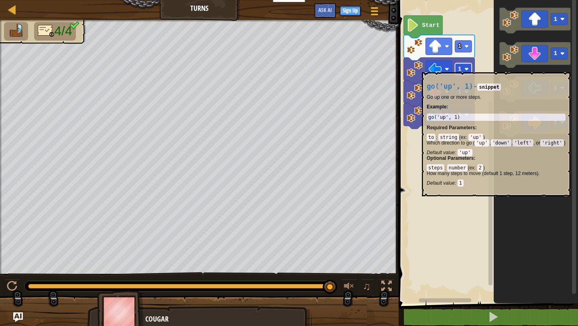
click at [465, 67] on image "Blockly Workspace" at bounding box center [467, 69] width 4 height 4
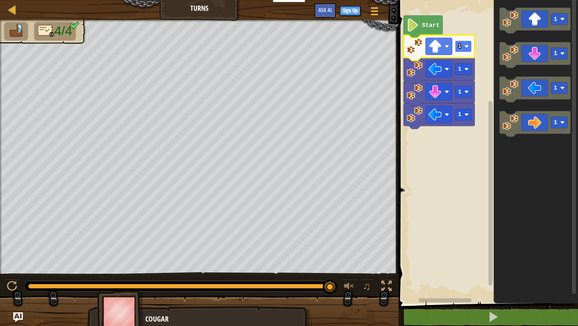
click at [463, 46] on rect "Blockly Workspace" at bounding box center [463, 47] width 17 height 12
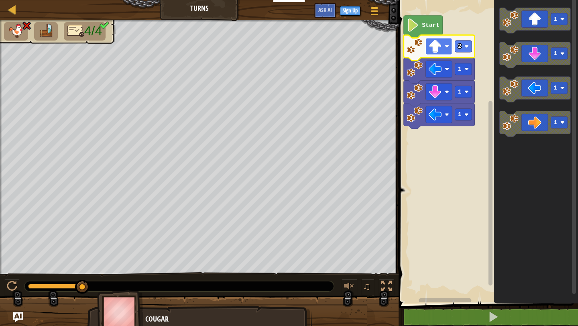
click at [443, 46] on rect "Blockly Workspace" at bounding box center [439, 46] width 27 height 17
click at [433, 70] on image "Blockly Workspace" at bounding box center [435, 69] width 13 height 13
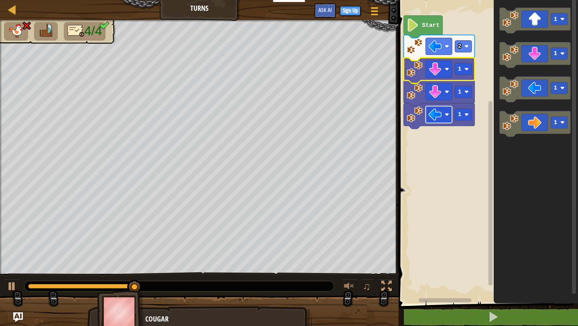
click at [447, 115] on image "Blockly Workspace" at bounding box center [447, 114] width 4 height 4
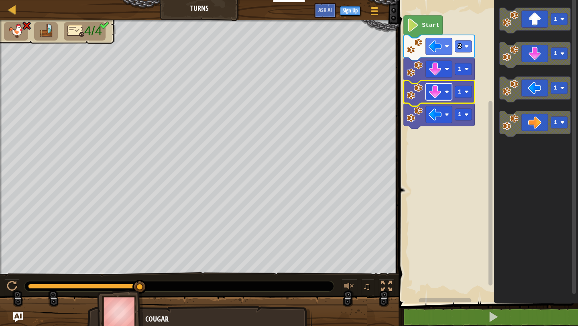
click at [446, 95] on rect "Blockly Workspace" at bounding box center [439, 92] width 27 height 17
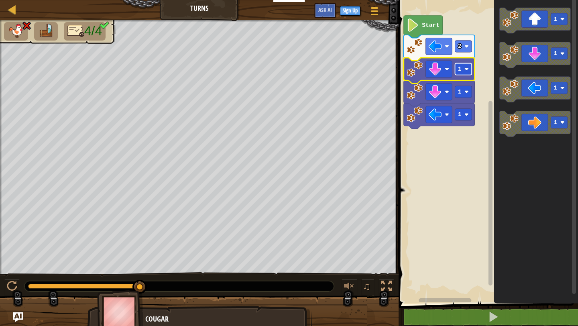
click at [468, 69] on image "Blockly Workspace" at bounding box center [467, 69] width 4 height 4
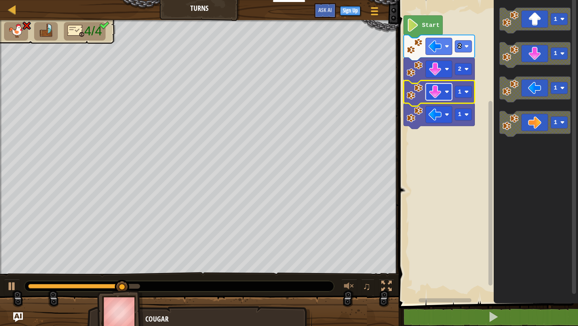
click at [444, 93] on rect "Blockly Workspace" at bounding box center [439, 92] width 27 height 17
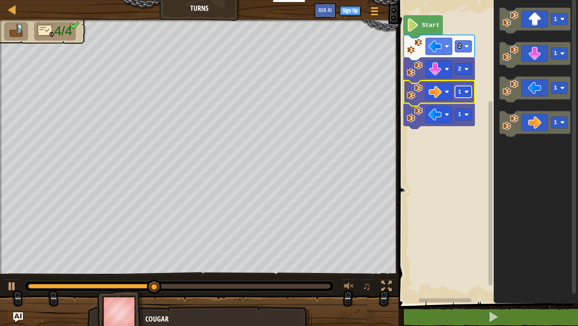
click at [463, 94] on rect "Blockly Workspace" at bounding box center [463, 92] width 17 height 12
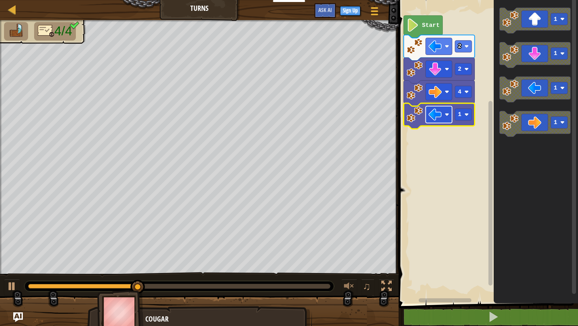
click at [446, 116] on image "Blockly Workspace" at bounding box center [447, 114] width 4 height 4
click at [466, 112] on image "Blockly Workspace" at bounding box center [467, 114] width 4 height 4
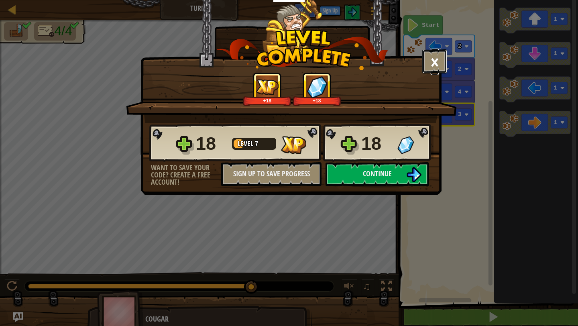
click at [428, 62] on button "×" at bounding box center [435, 61] width 25 height 24
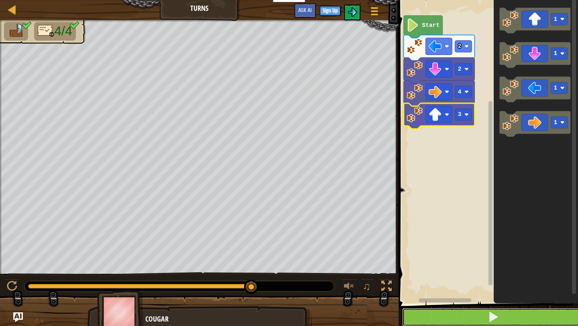
click at [415, 313] on button at bounding box center [493, 317] width 182 height 18
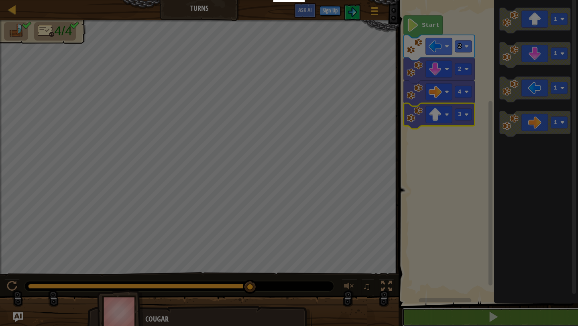
scroll to position [0, 0]
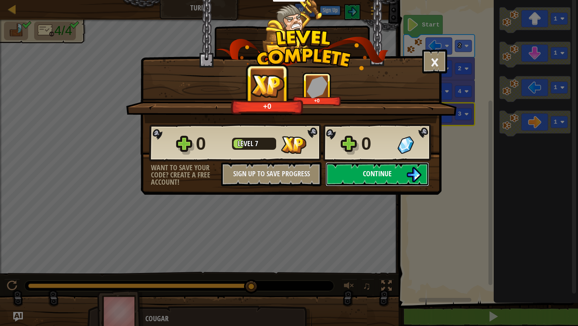
click at [364, 173] on span "Continue" at bounding box center [377, 174] width 29 height 10
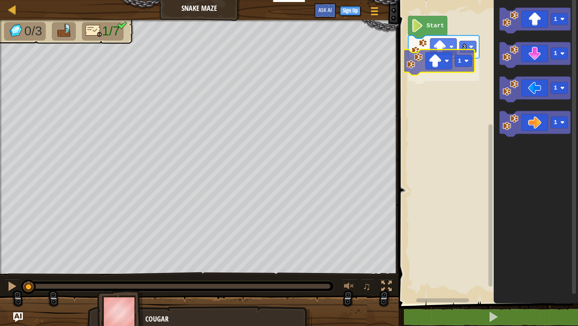
click at [445, 59] on div "3 1 Start 1 1 1 1 1" at bounding box center [487, 150] width 182 height 308
